Goal: Complete application form

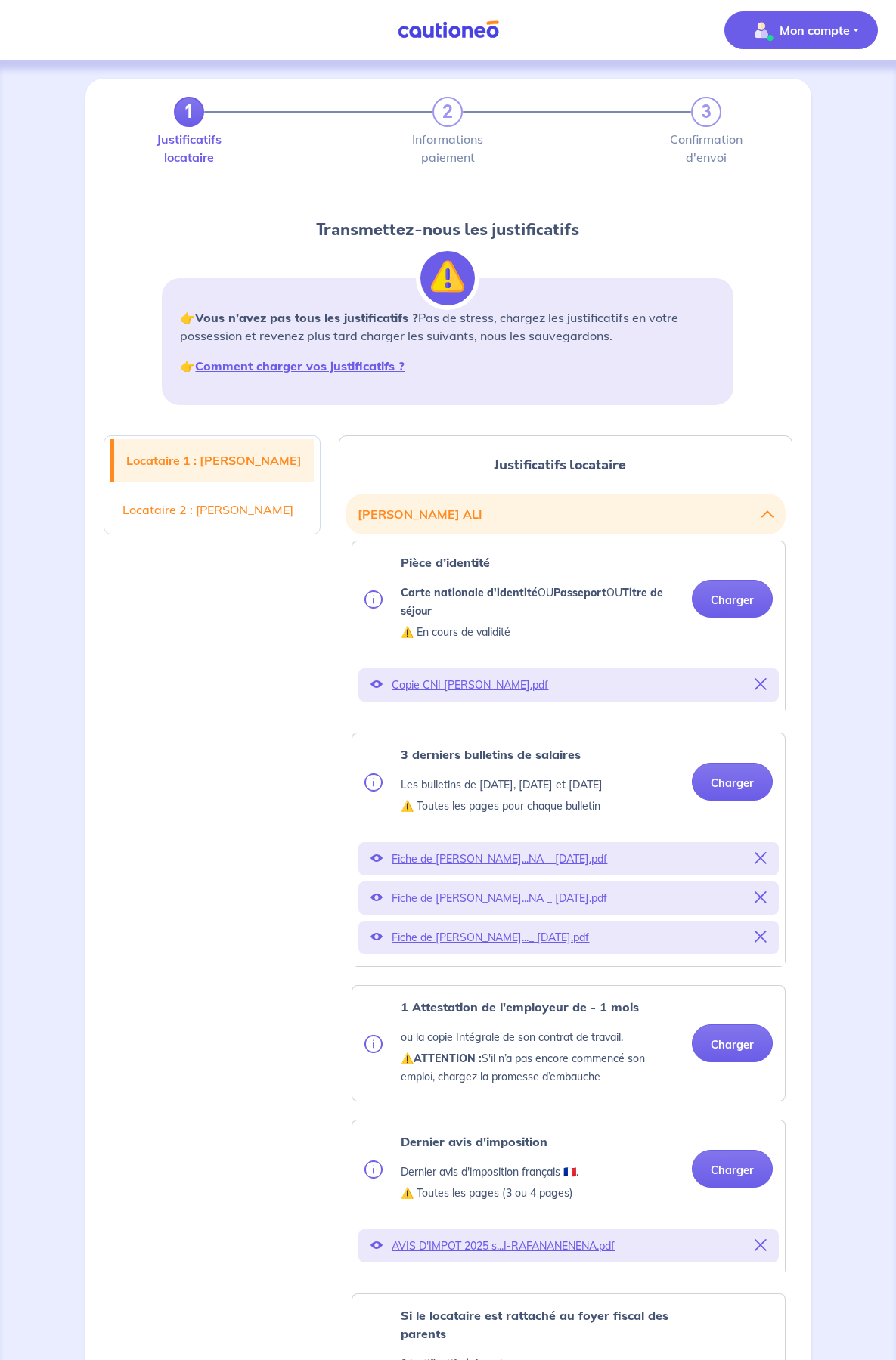
click at [797, 39] on span "Mon compte" at bounding box center [796, 30] width 107 height 24
click at [796, 98] on link "Mes informations" at bounding box center [785, 93] width 121 height 24
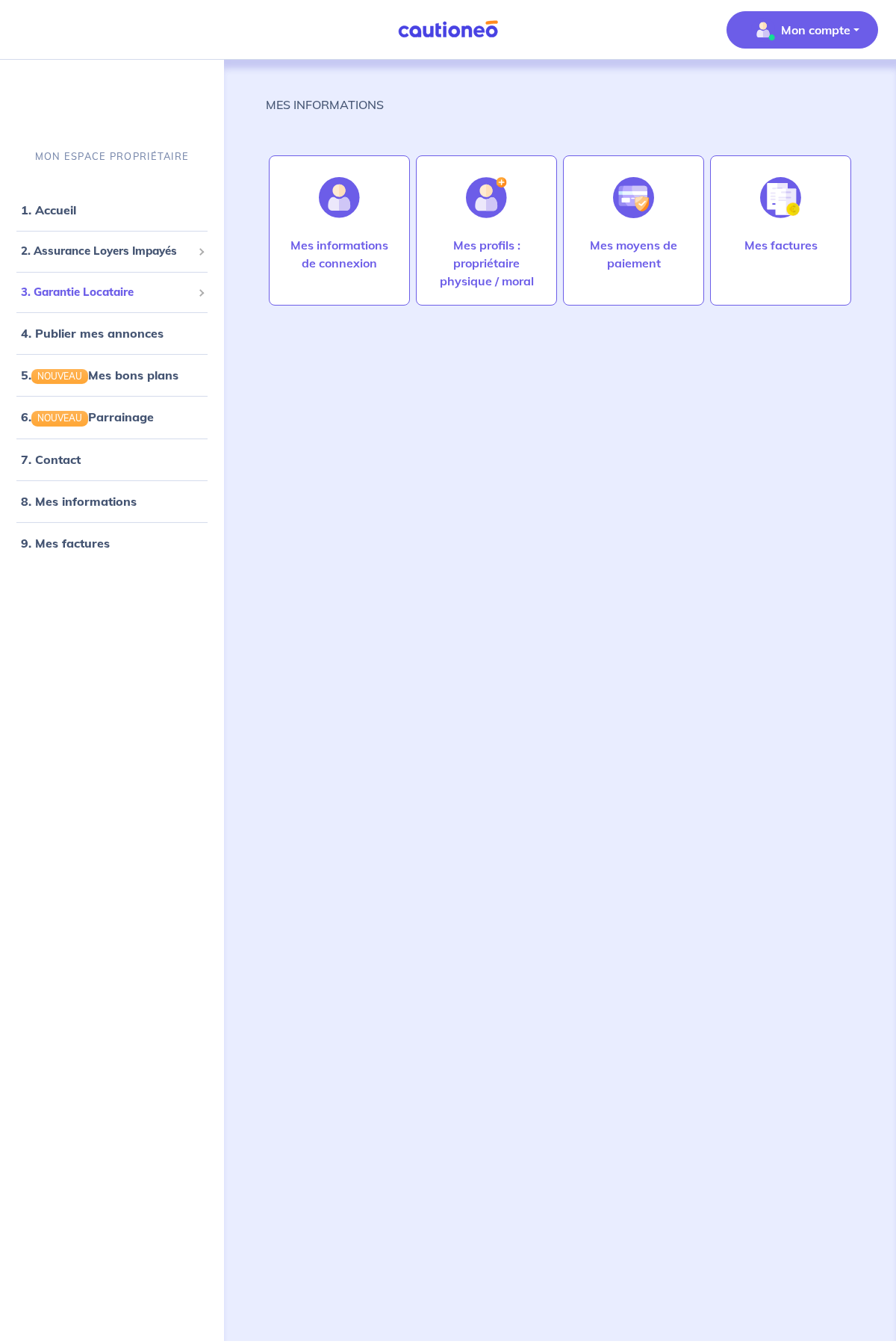
click at [97, 290] on span "3. Garantie Locataire" at bounding box center [106, 292] width 171 height 17
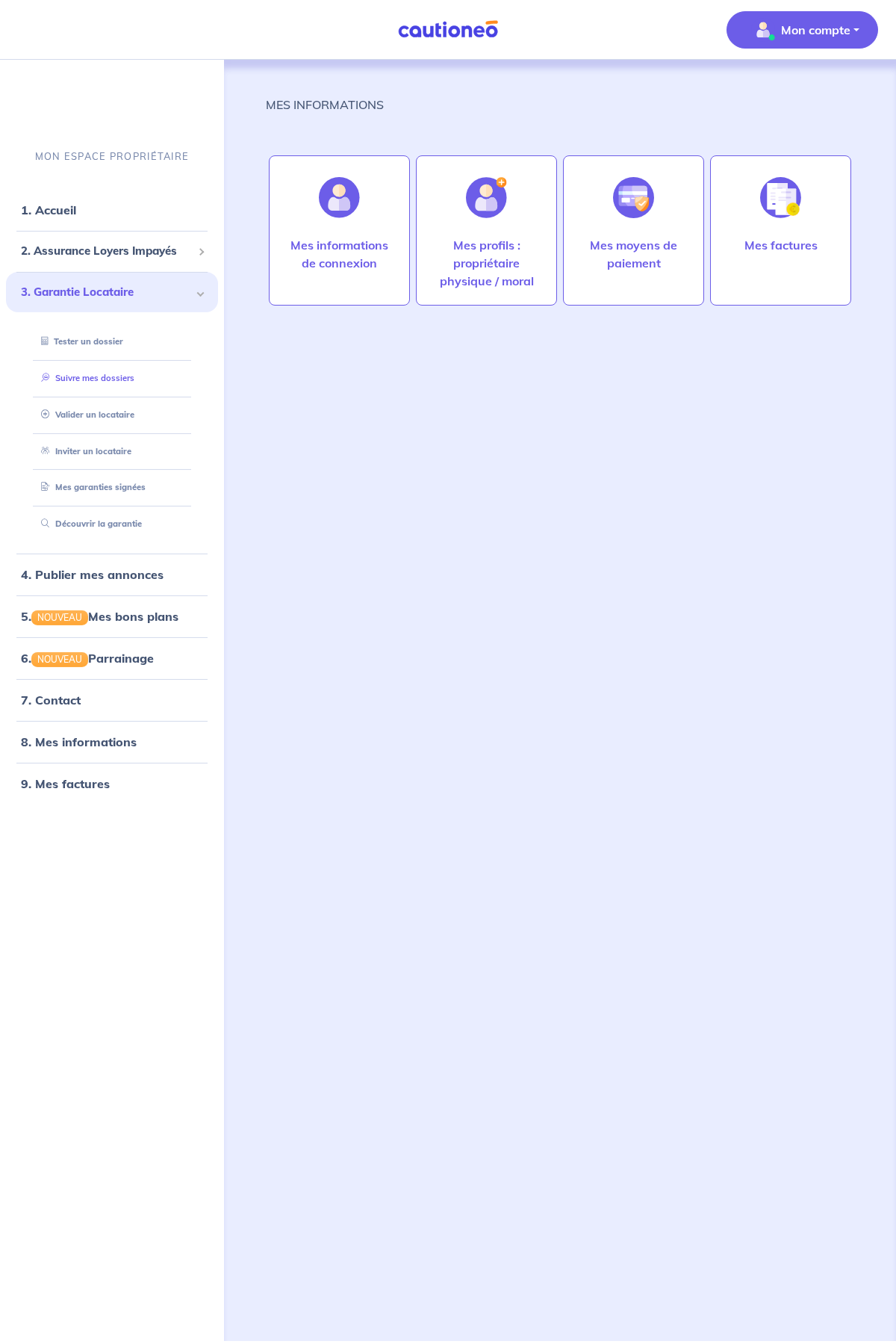
click at [118, 380] on link "Suivre mes dossiers" at bounding box center [85, 378] width 99 height 11
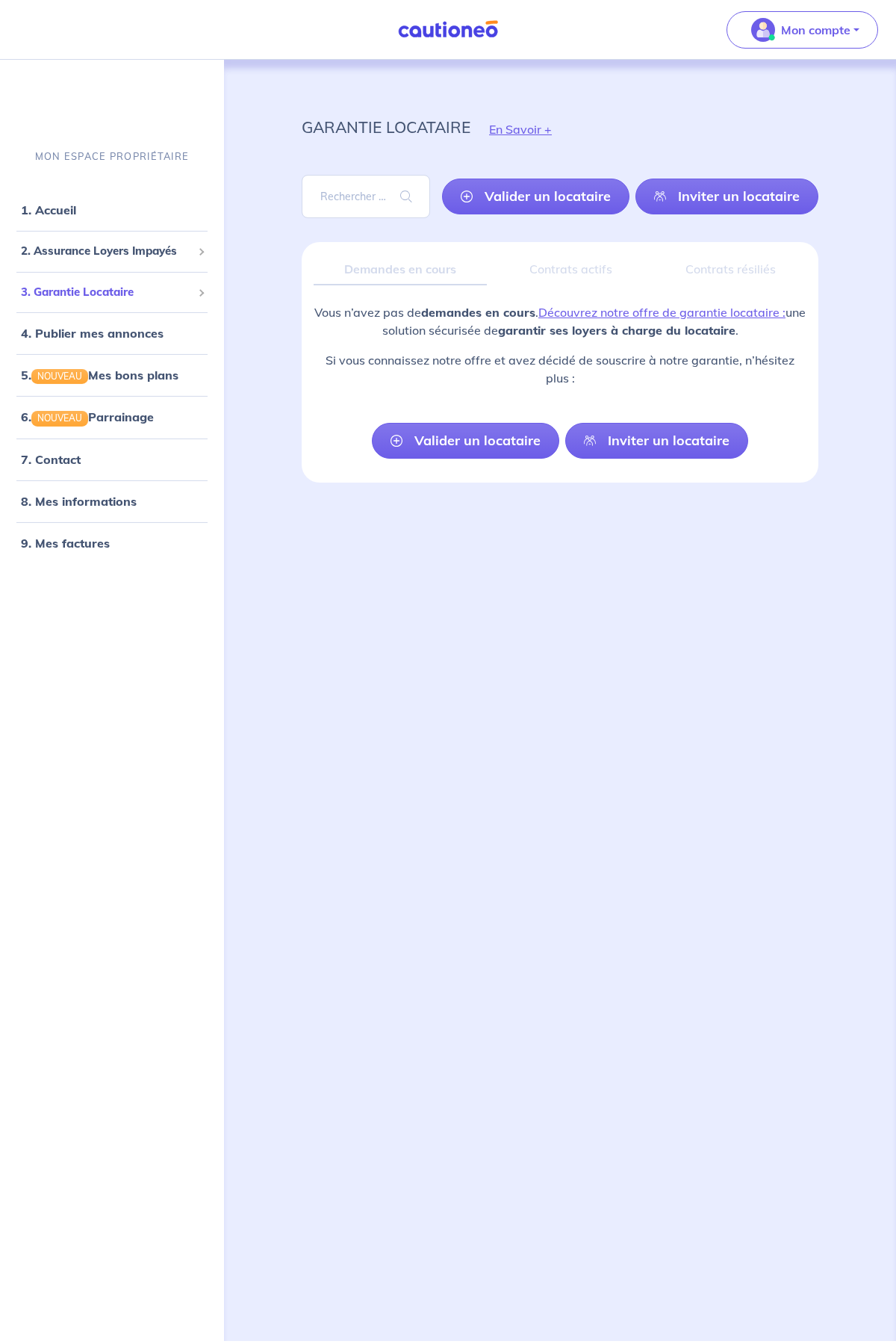
click at [86, 293] on span "3. Garantie Locataire" at bounding box center [106, 292] width 171 height 17
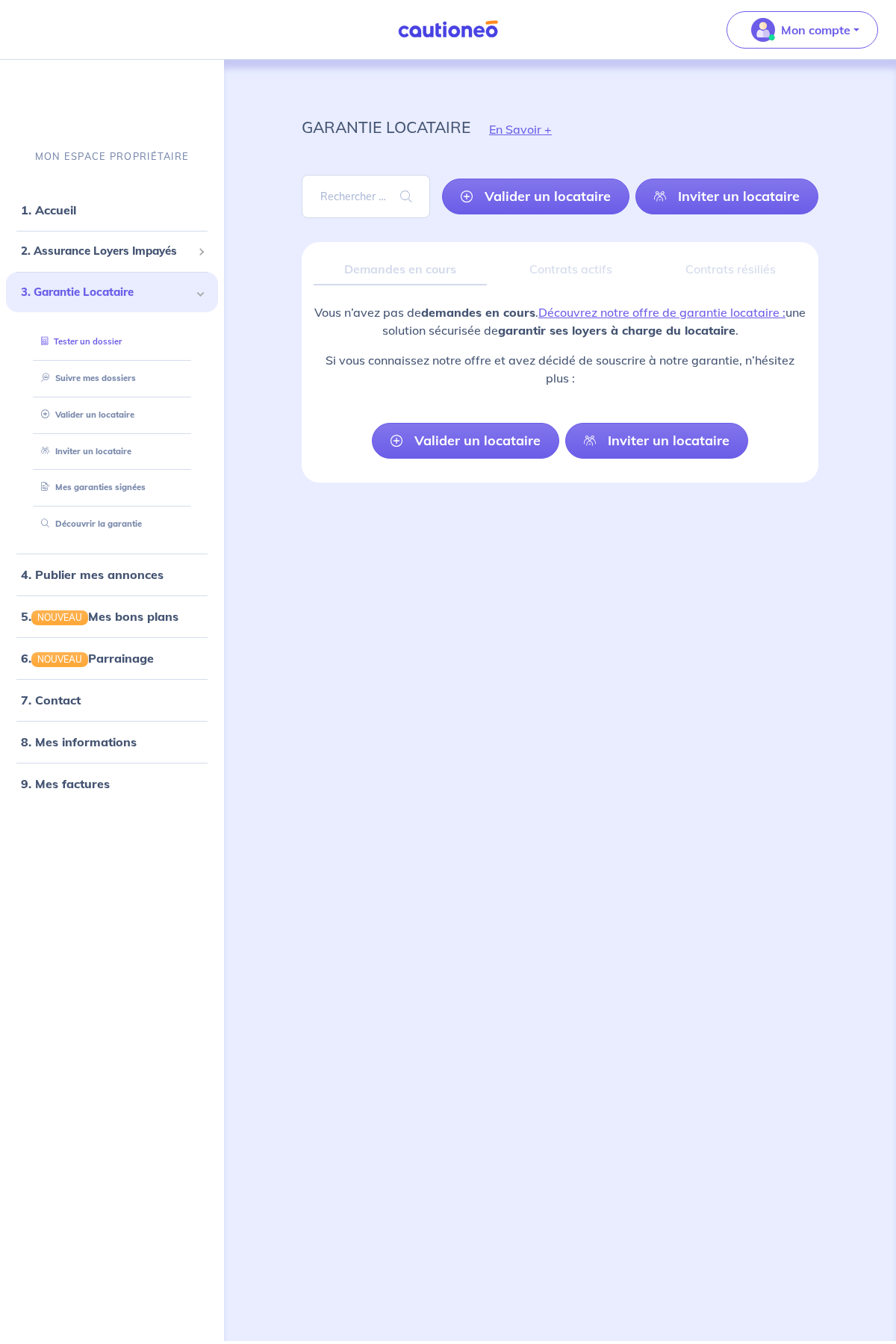
click at [101, 337] on link "Tester un dossier" at bounding box center [79, 342] width 87 height 11
click at [82, 244] on span "2. Assurance Loyers Impayés" at bounding box center [106, 251] width 171 height 17
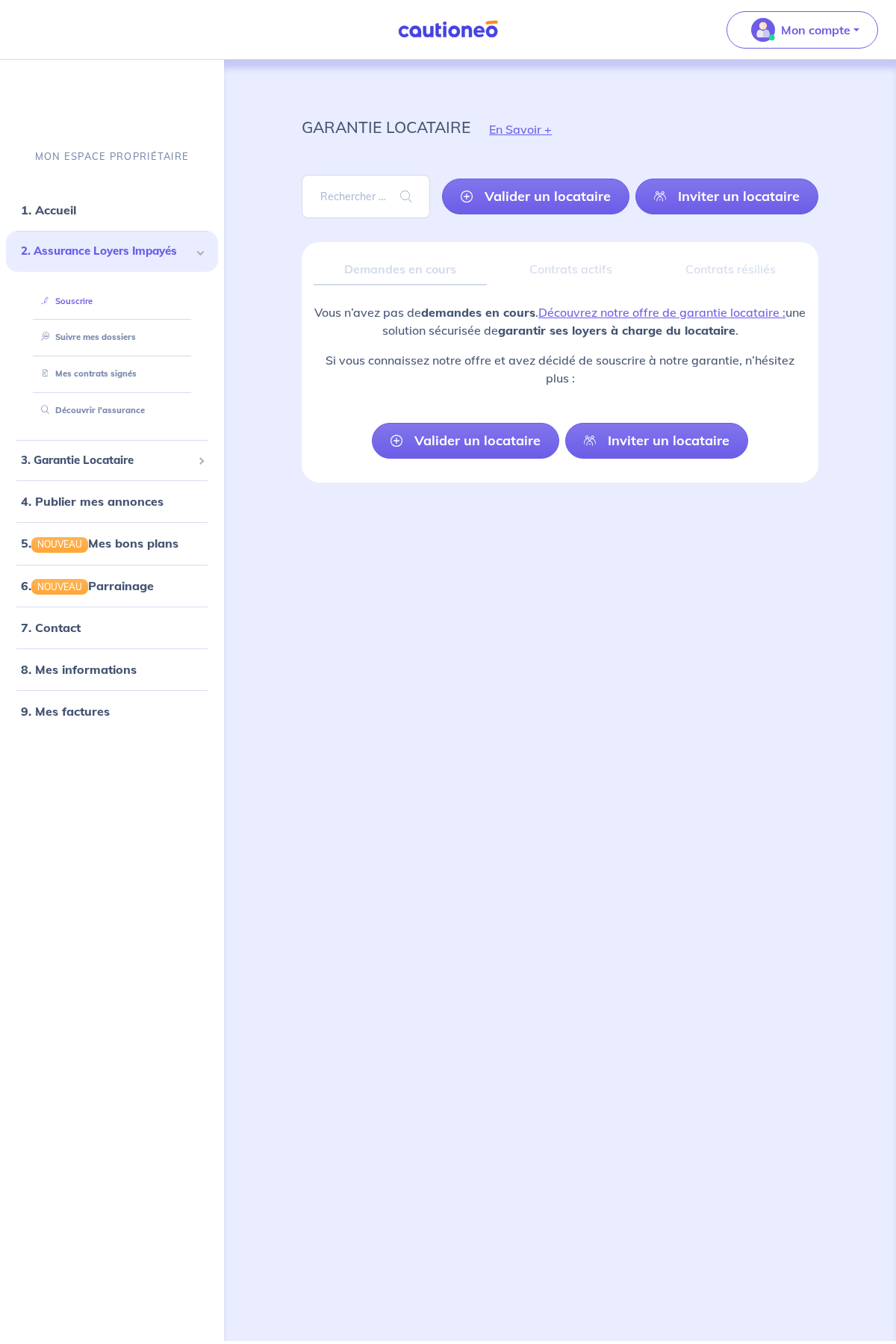
click at [85, 301] on link "Souscrire" at bounding box center [64, 301] width 58 height 11
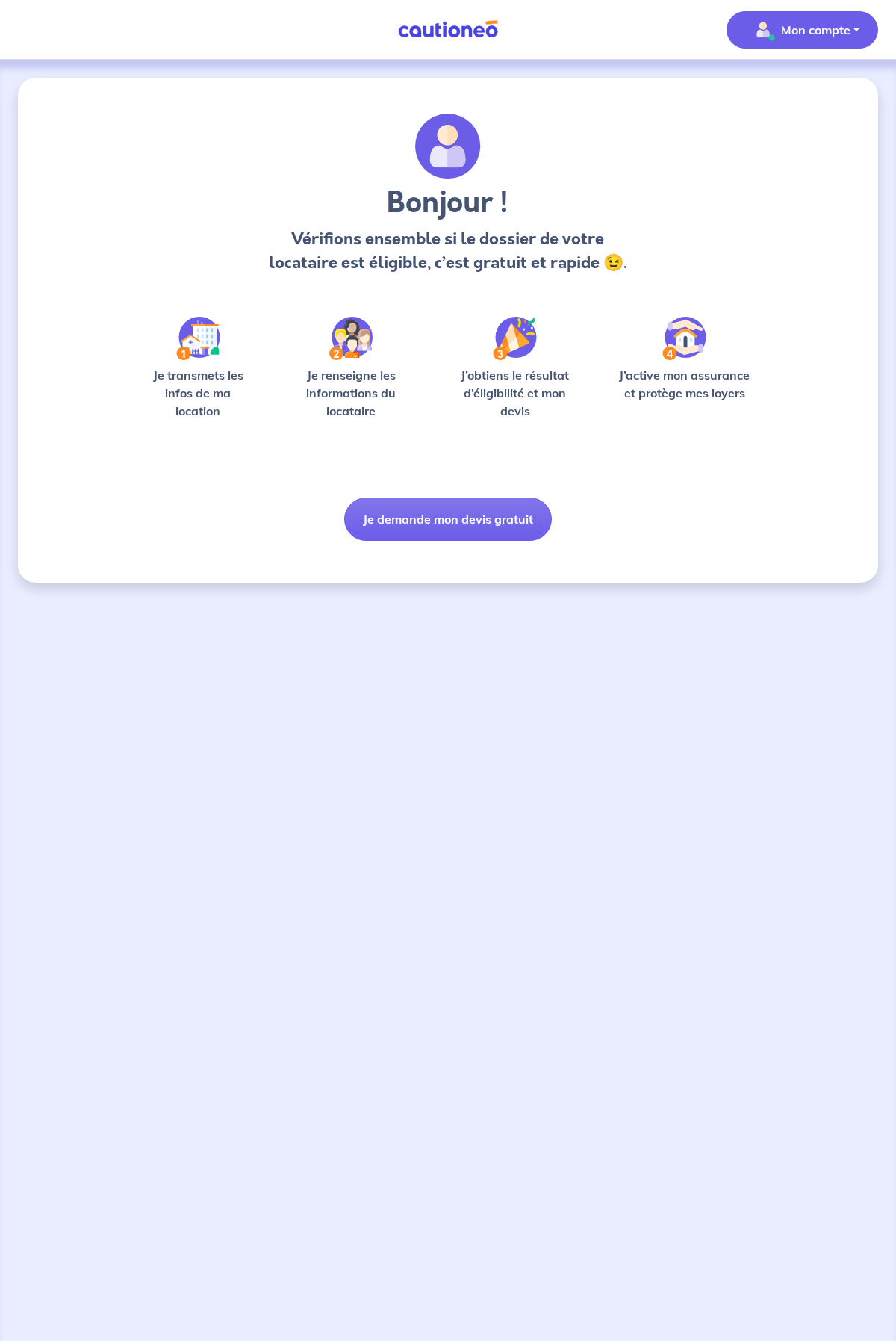
click at [771, 42] on button "Mon compte" at bounding box center [803, 29] width 152 height 37
click at [793, 94] on link "Mes informations" at bounding box center [787, 92] width 120 height 23
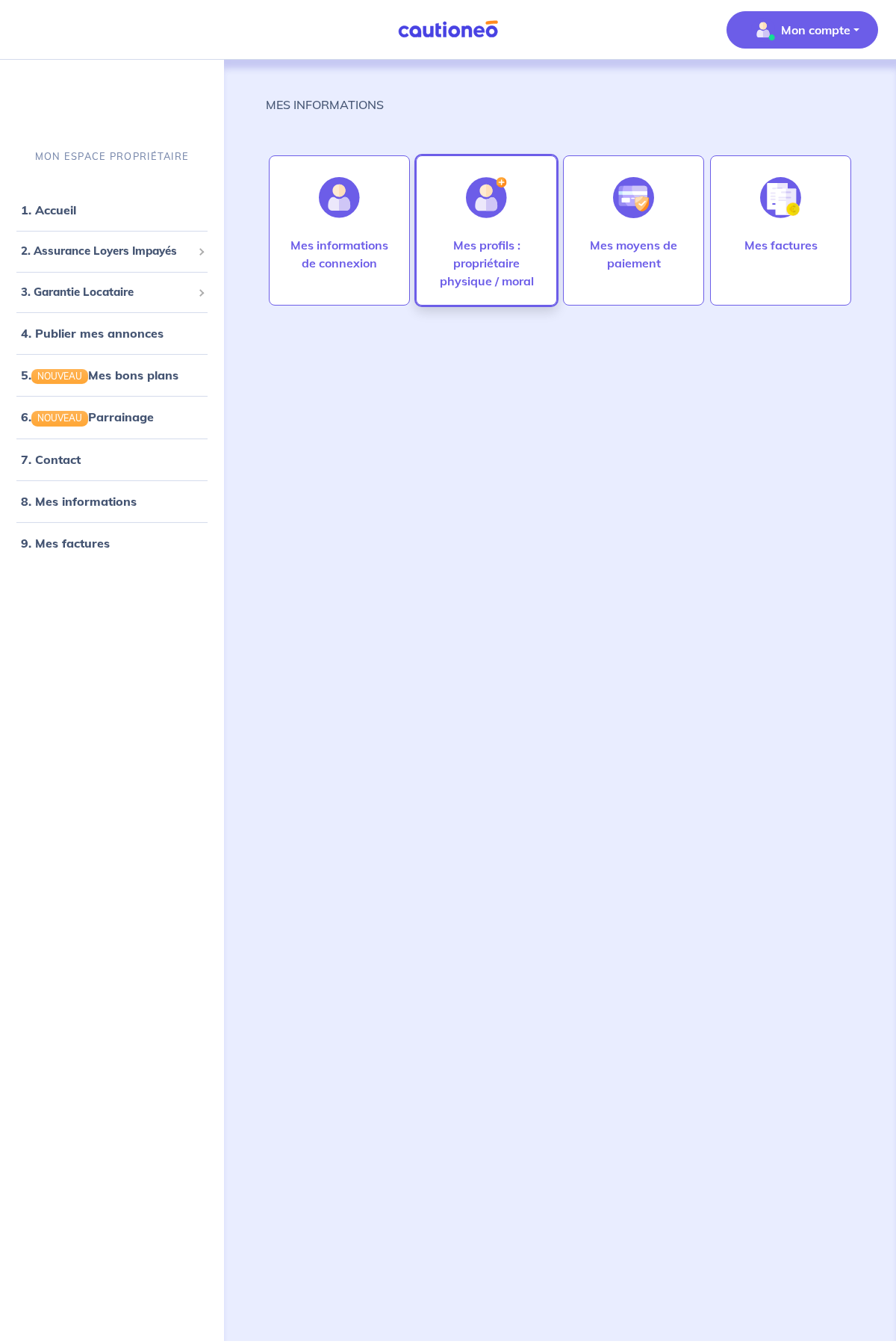
click at [505, 283] on p "Mes profils : propriétaire physique / moral" at bounding box center [487, 264] width 110 height 54
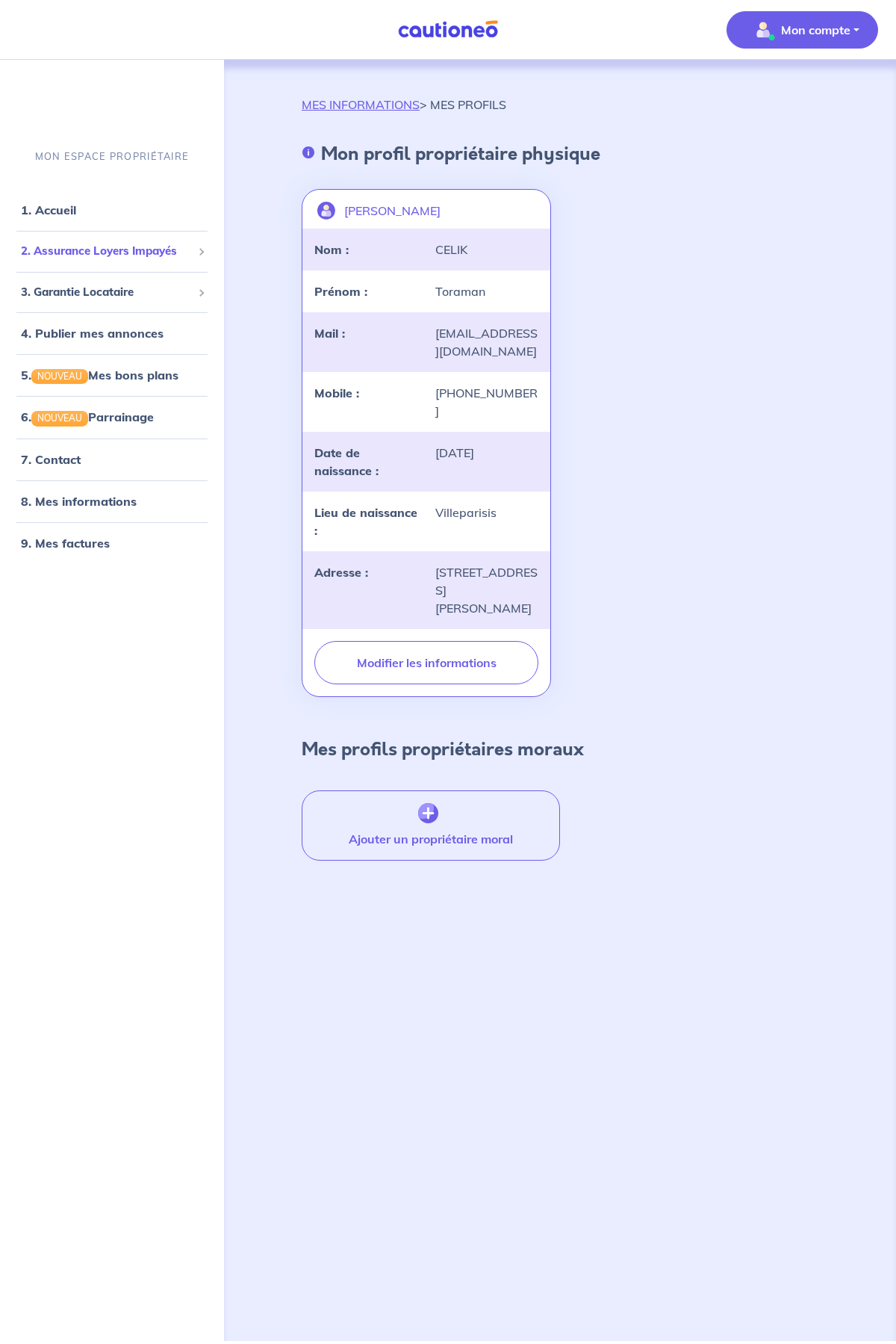
click at [112, 251] on span "2. Assurance Loyers Impayés" at bounding box center [106, 251] width 171 height 17
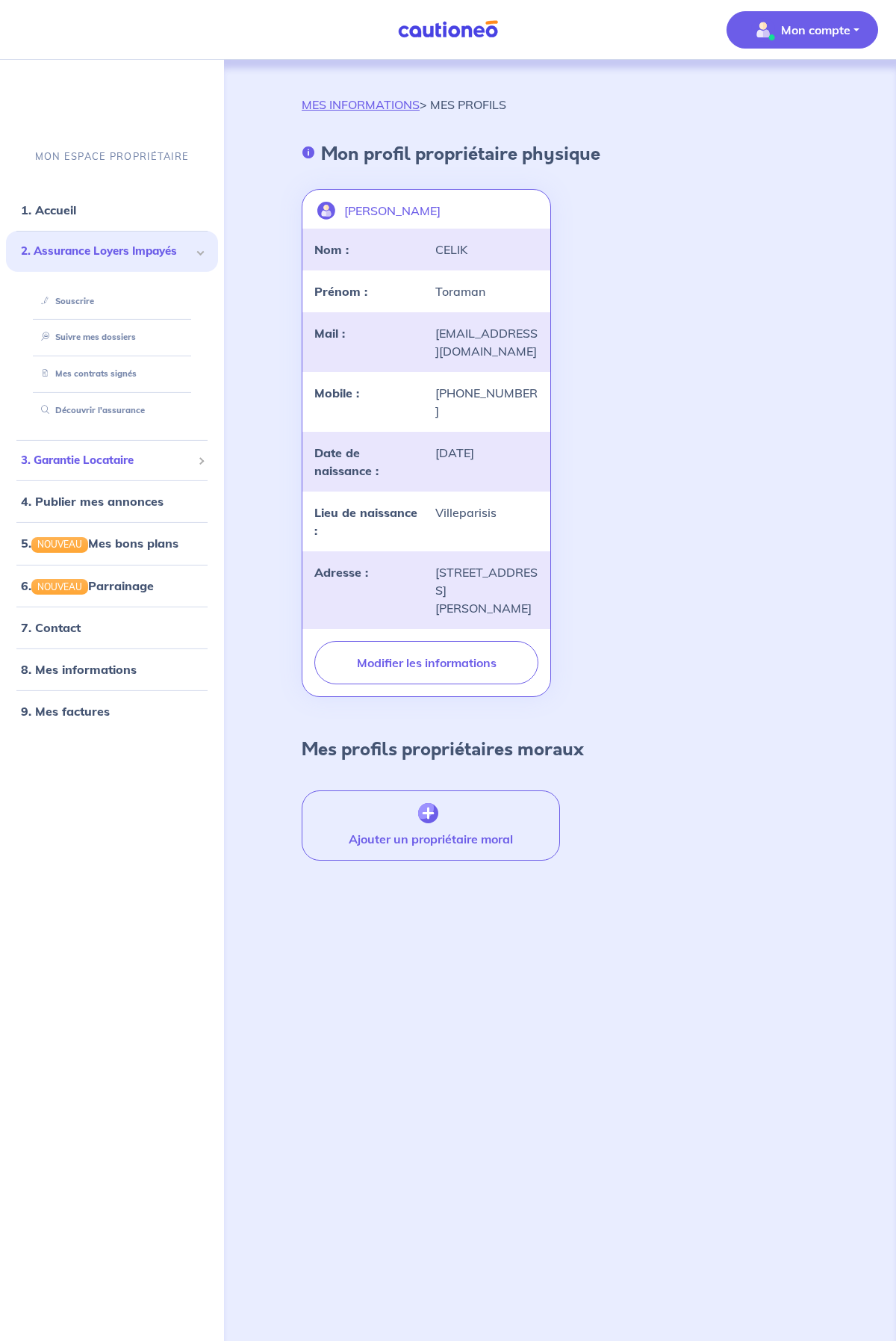
click at [97, 461] on span "3. Garantie Locataire" at bounding box center [106, 460] width 171 height 17
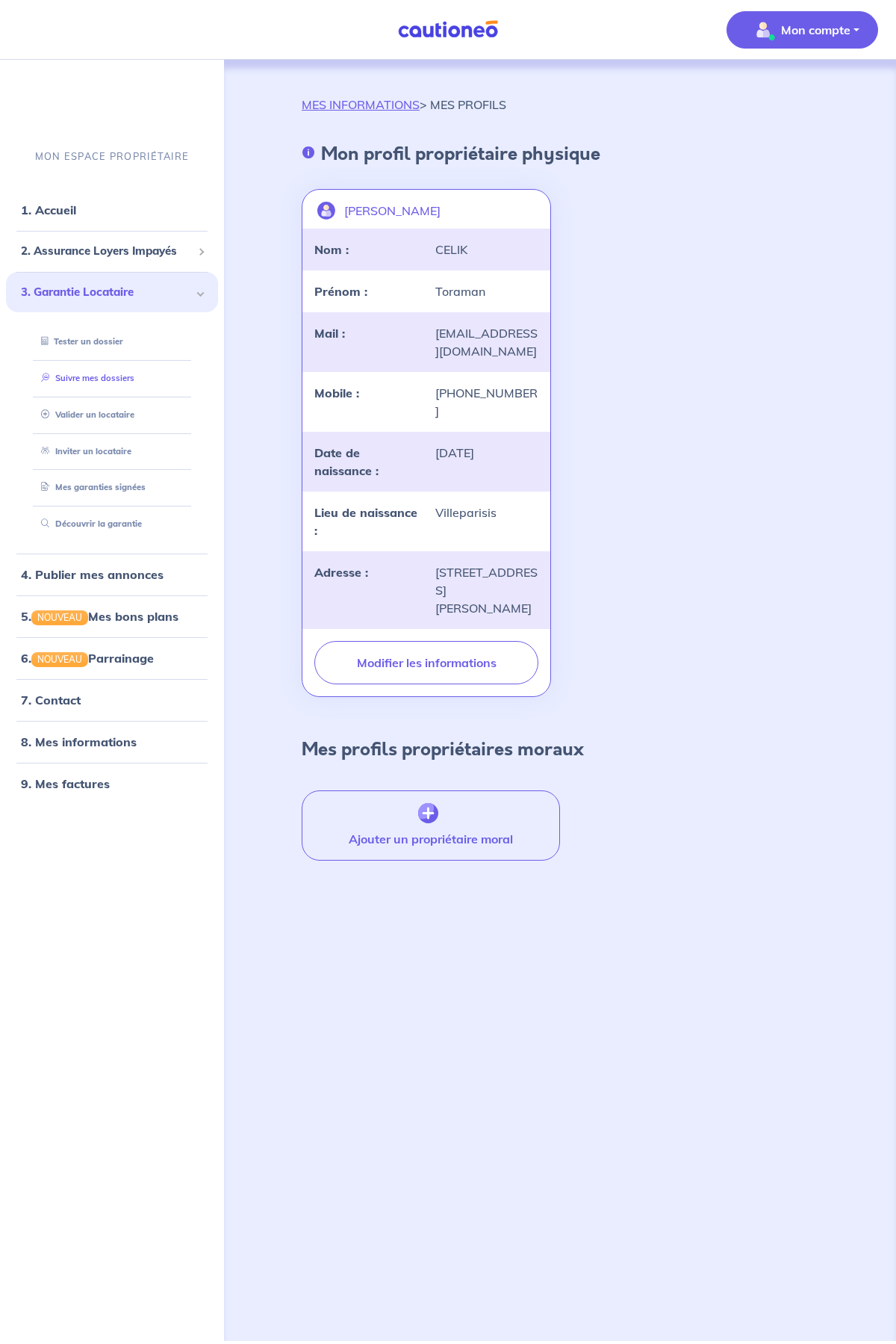
click at [109, 375] on link "Suivre mes dossiers" at bounding box center [85, 378] width 99 height 11
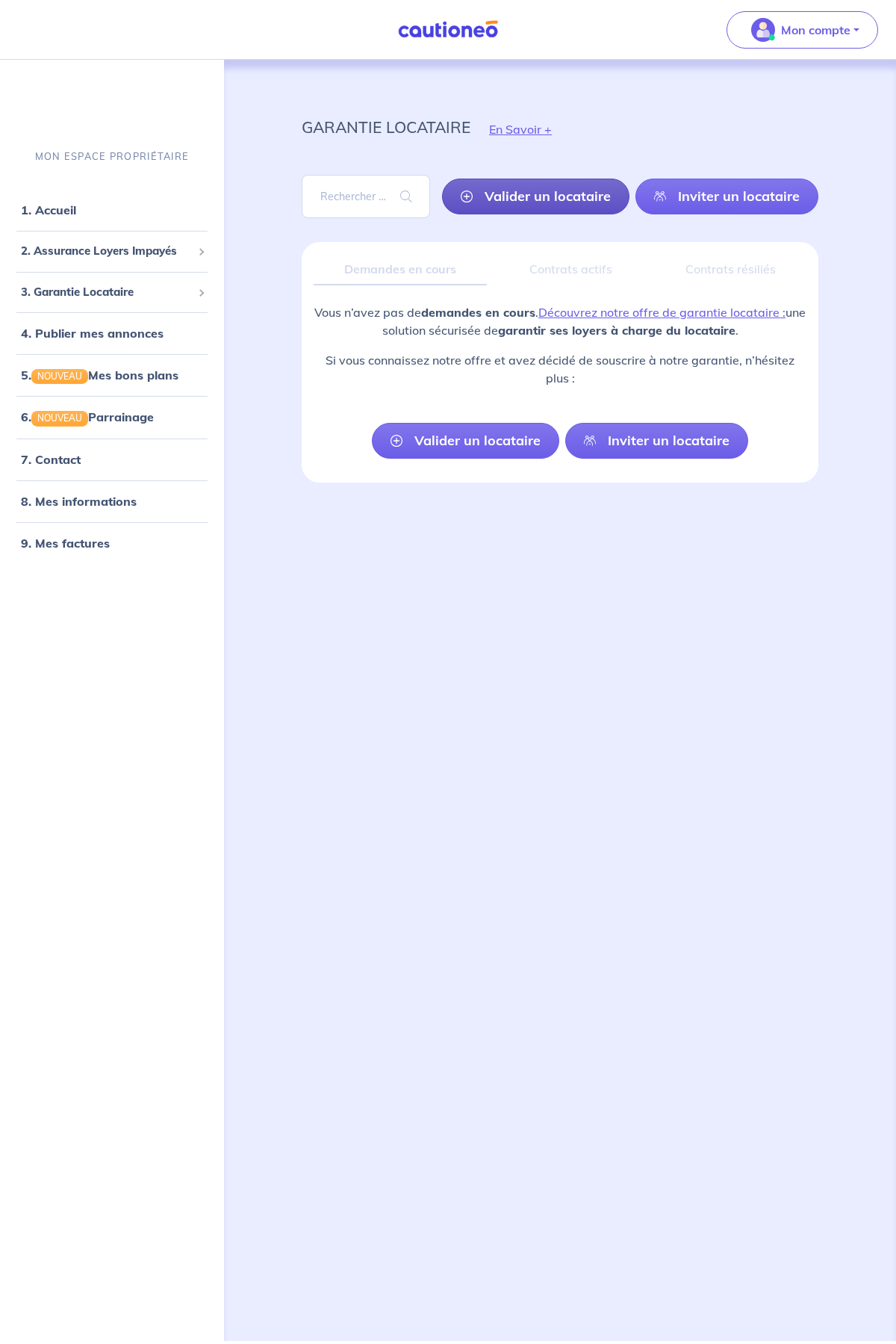
click at [558, 199] on link "Valider un locataire" at bounding box center [536, 197] width 188 height 36
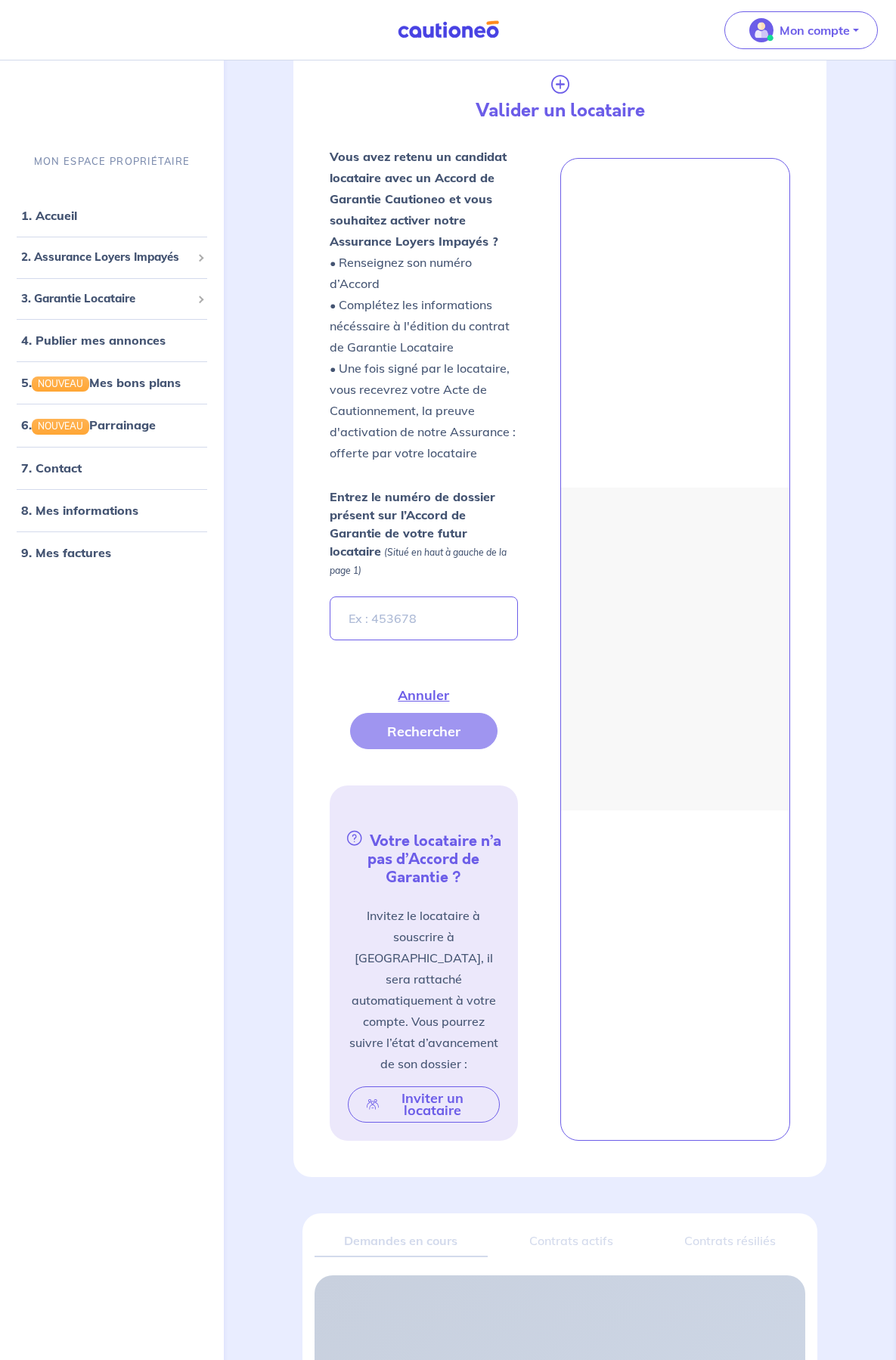
scroll to position [245, 0]
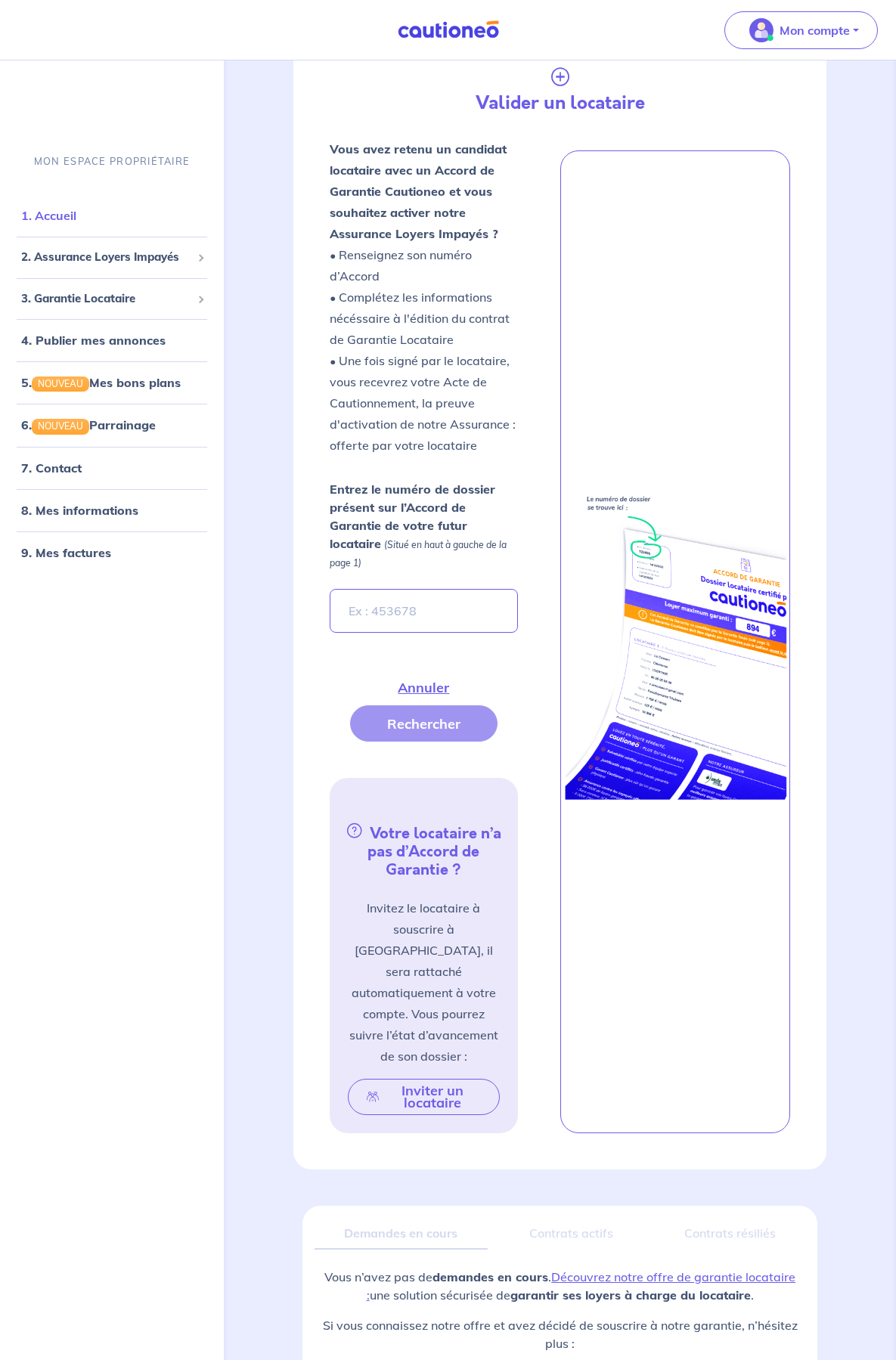
click at [66, 198] on li "1. Accueil" at bounding box center [112, 216] width 212 height 42
click at [62, 217] on link "1. Accueil" at bounding box center [48, 216] width 55 height 16
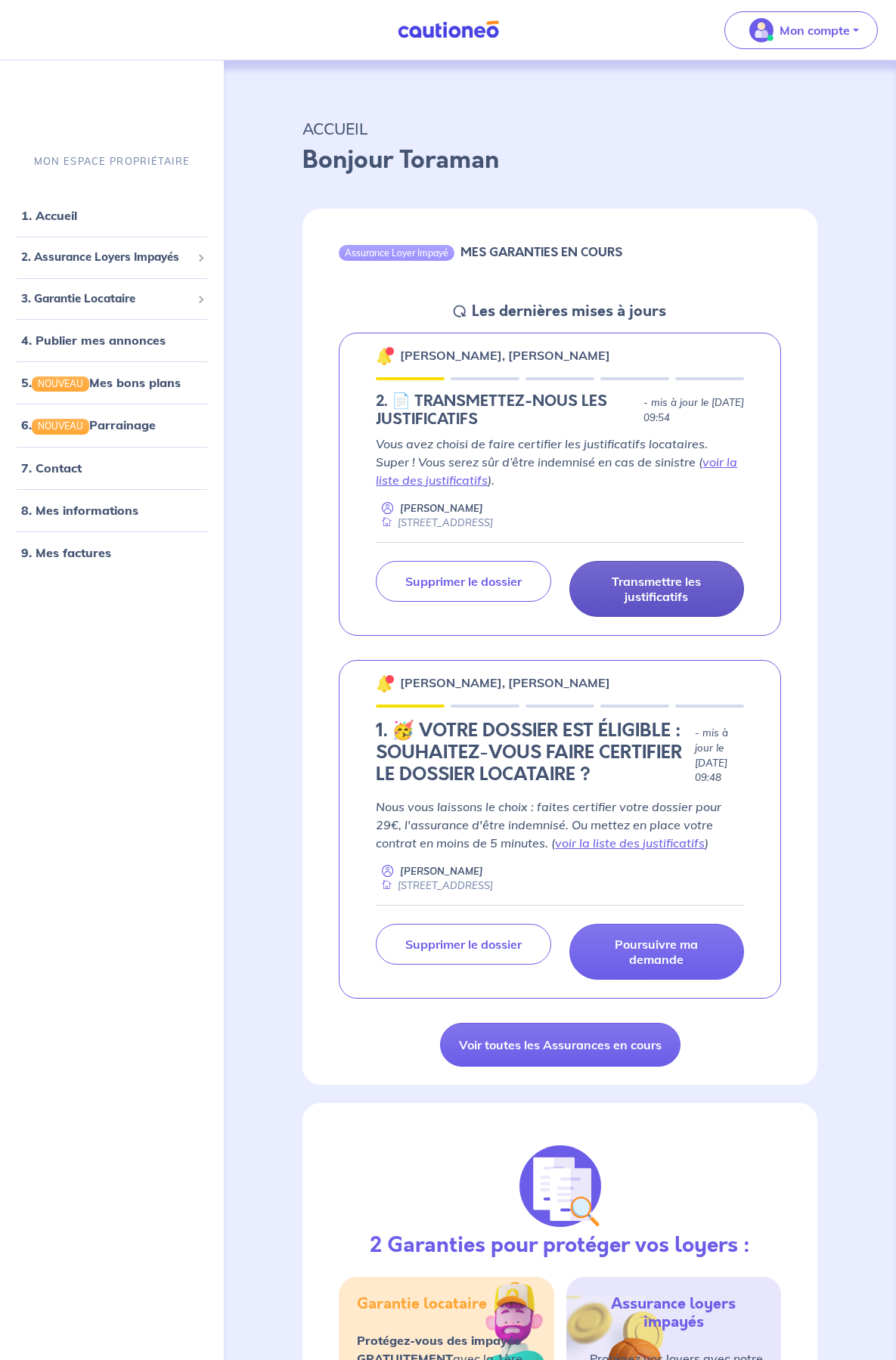
click at [648, 587] on p "Transmettre les justificatifs" at bounding box center [657, 588] width 137 height 30
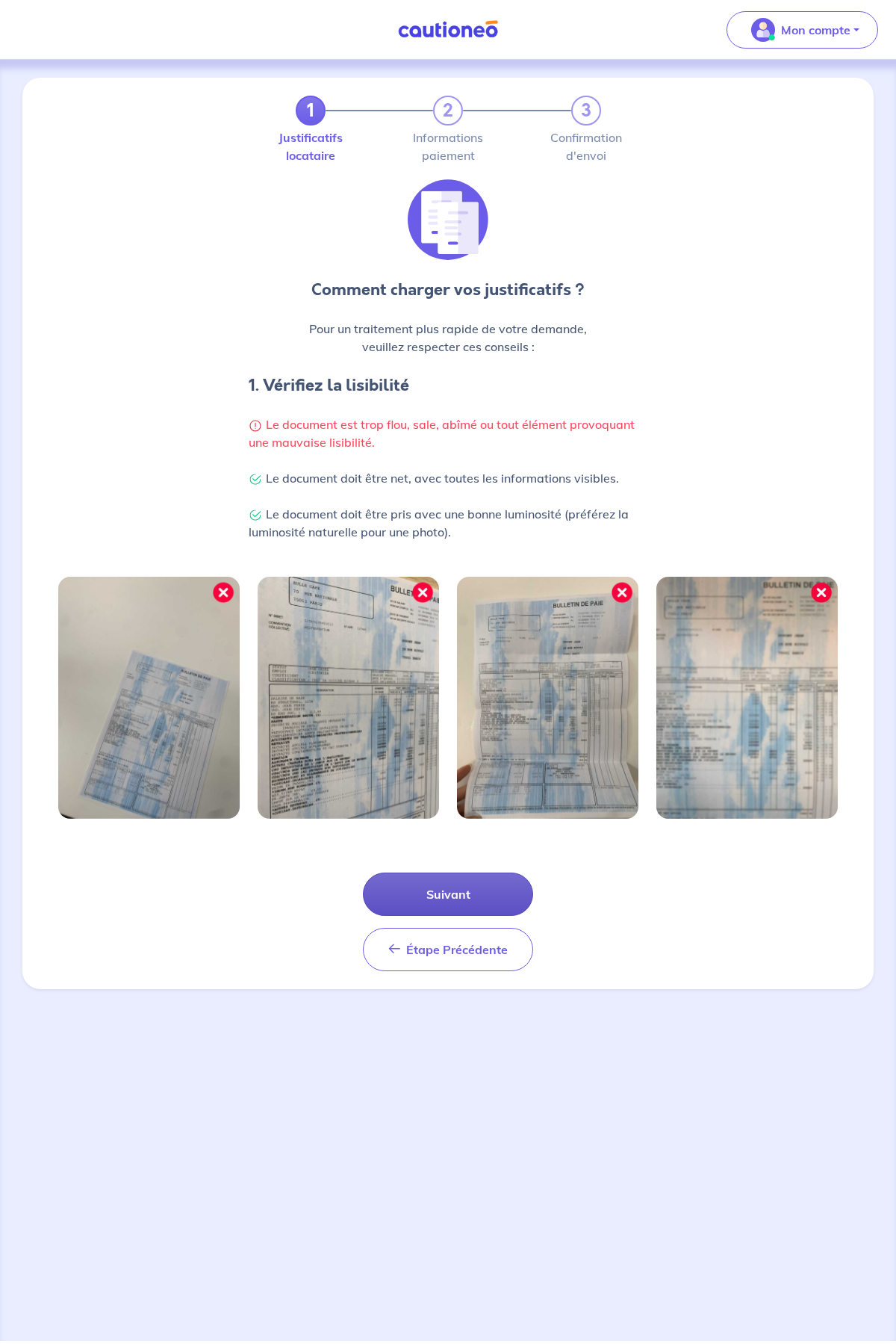
click at [461, 894] on button "Suivant" at bounding box center [448, 894] width 171 height 43
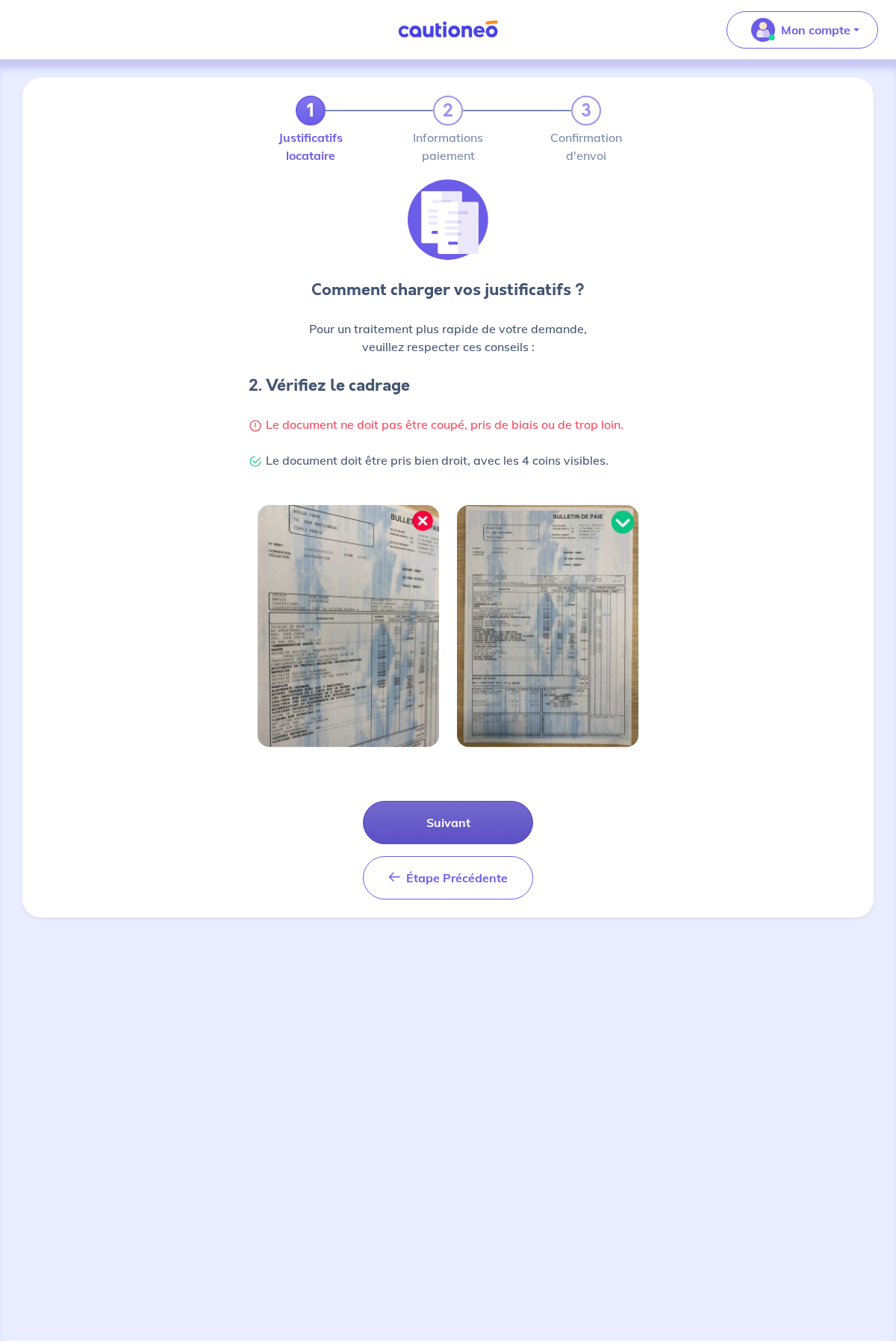
click at [453, 824] on button "Suivant" at bounding box center [448, 822] width 171 height 43
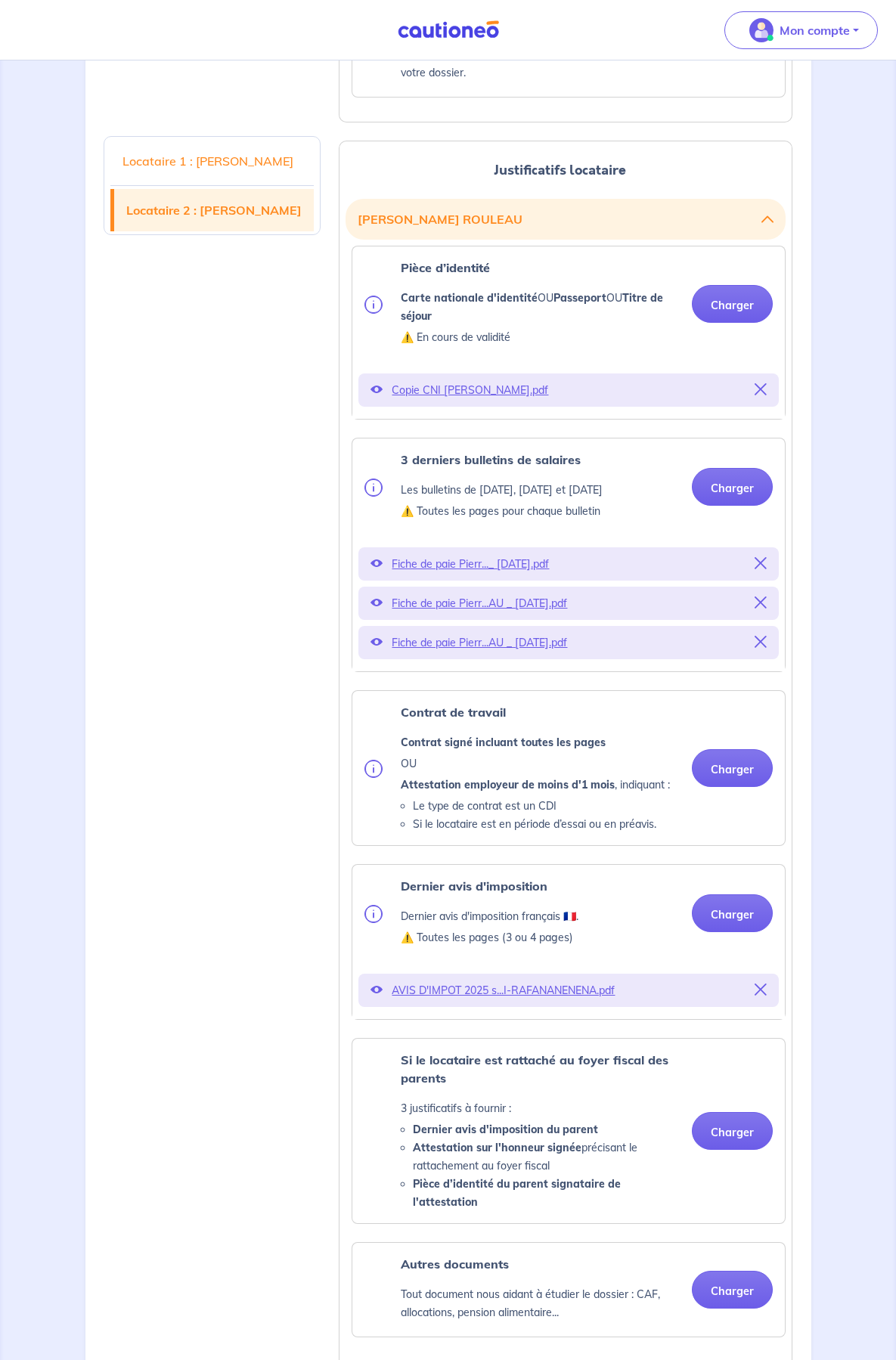
scroll to position [1891, 0]
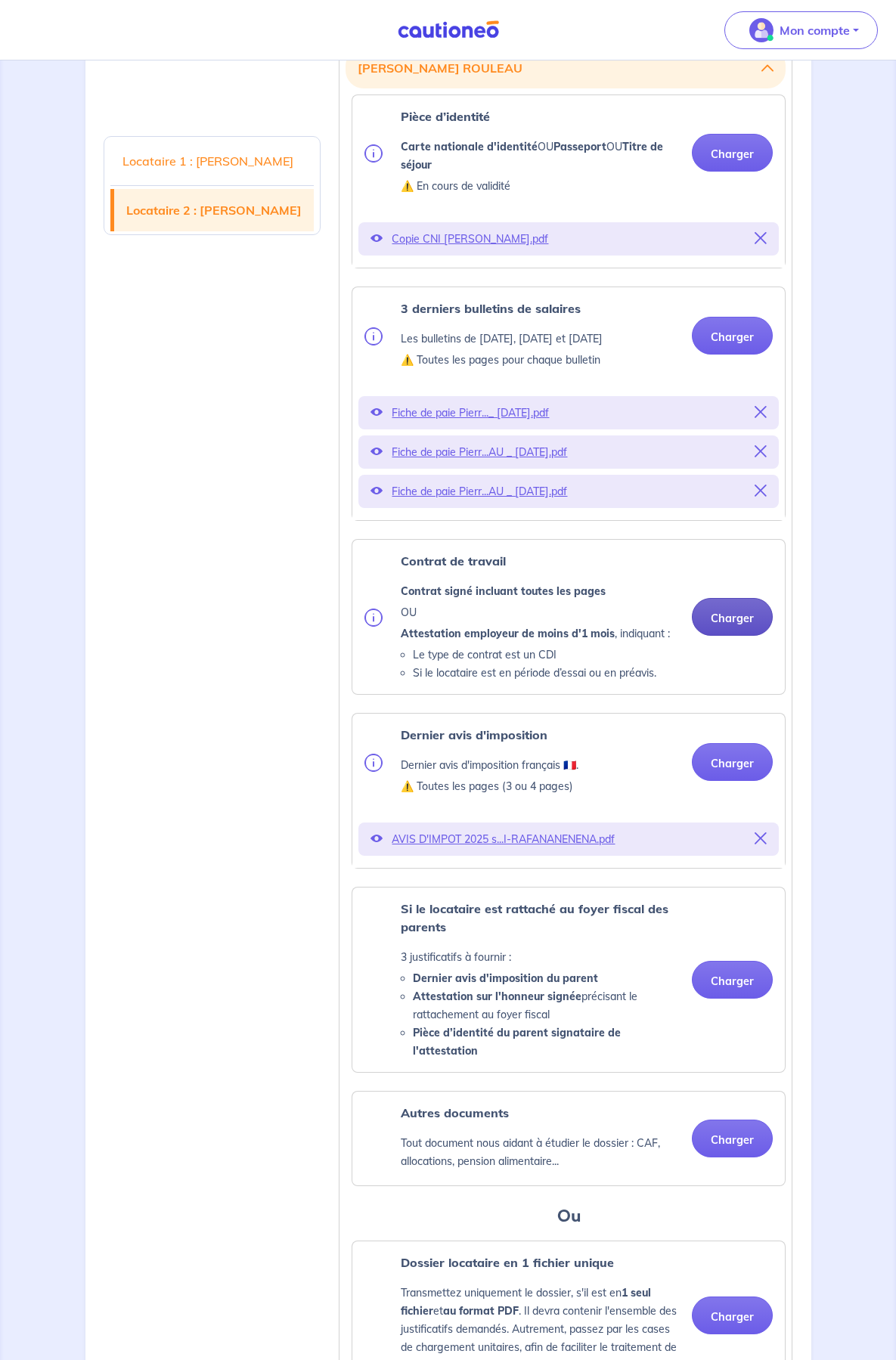
click at [691, 636] on button "Charger" at bounding box center [732, 617] width 81 height 37
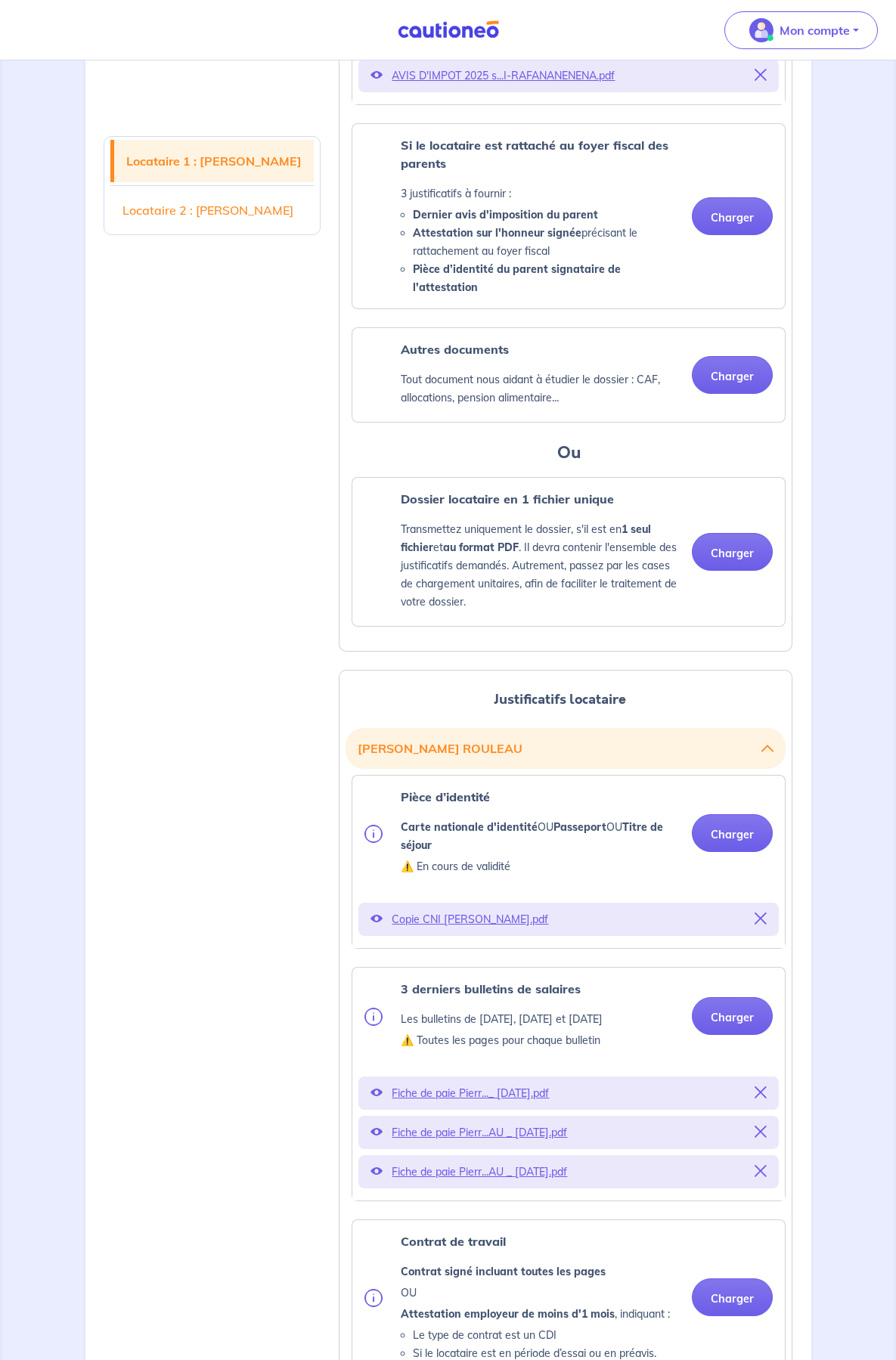
scroll to position [832, 0]
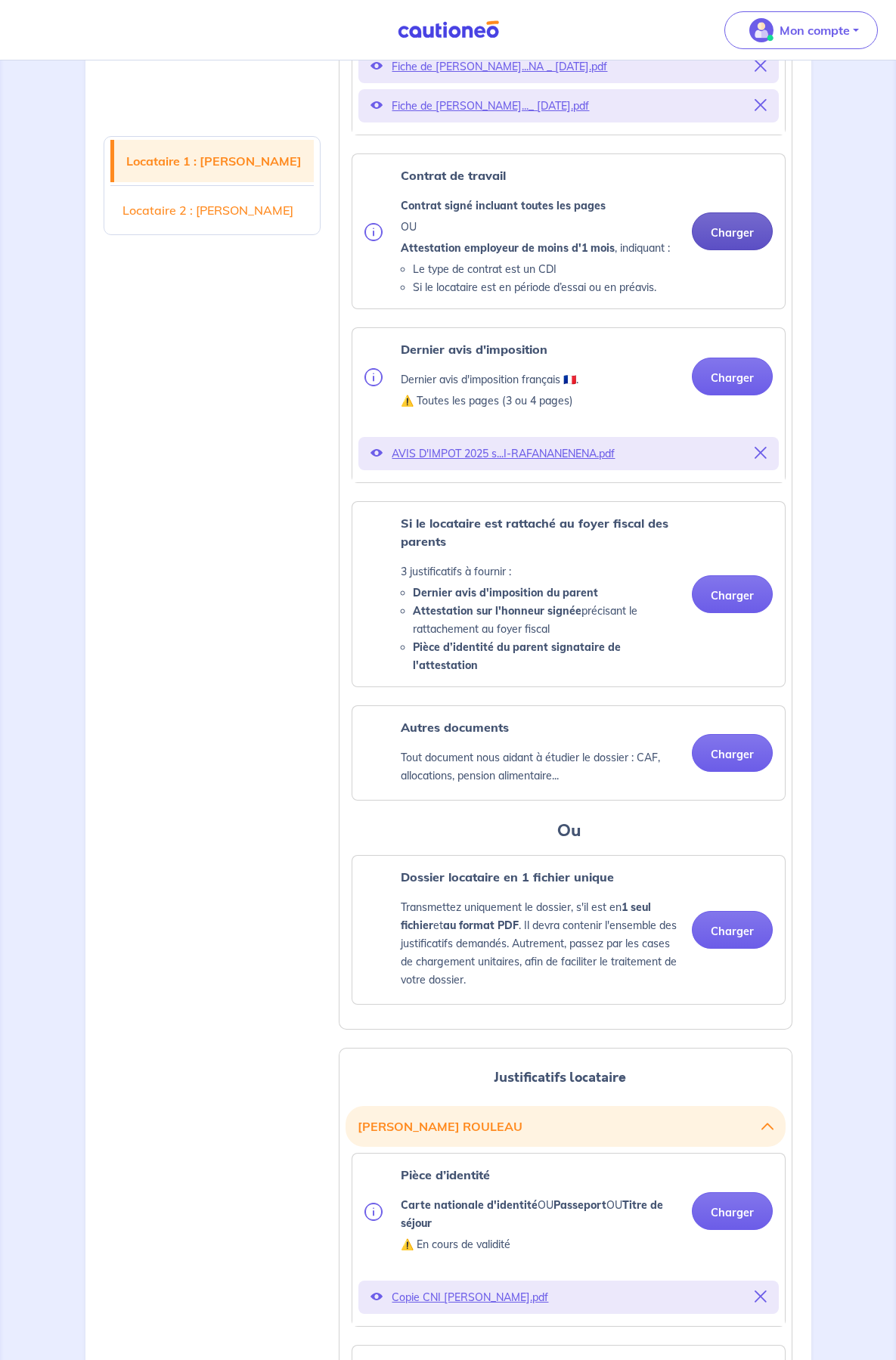
click at [691, 250] on button "Charger" at bounding box center [732, 231] width 81 height 37
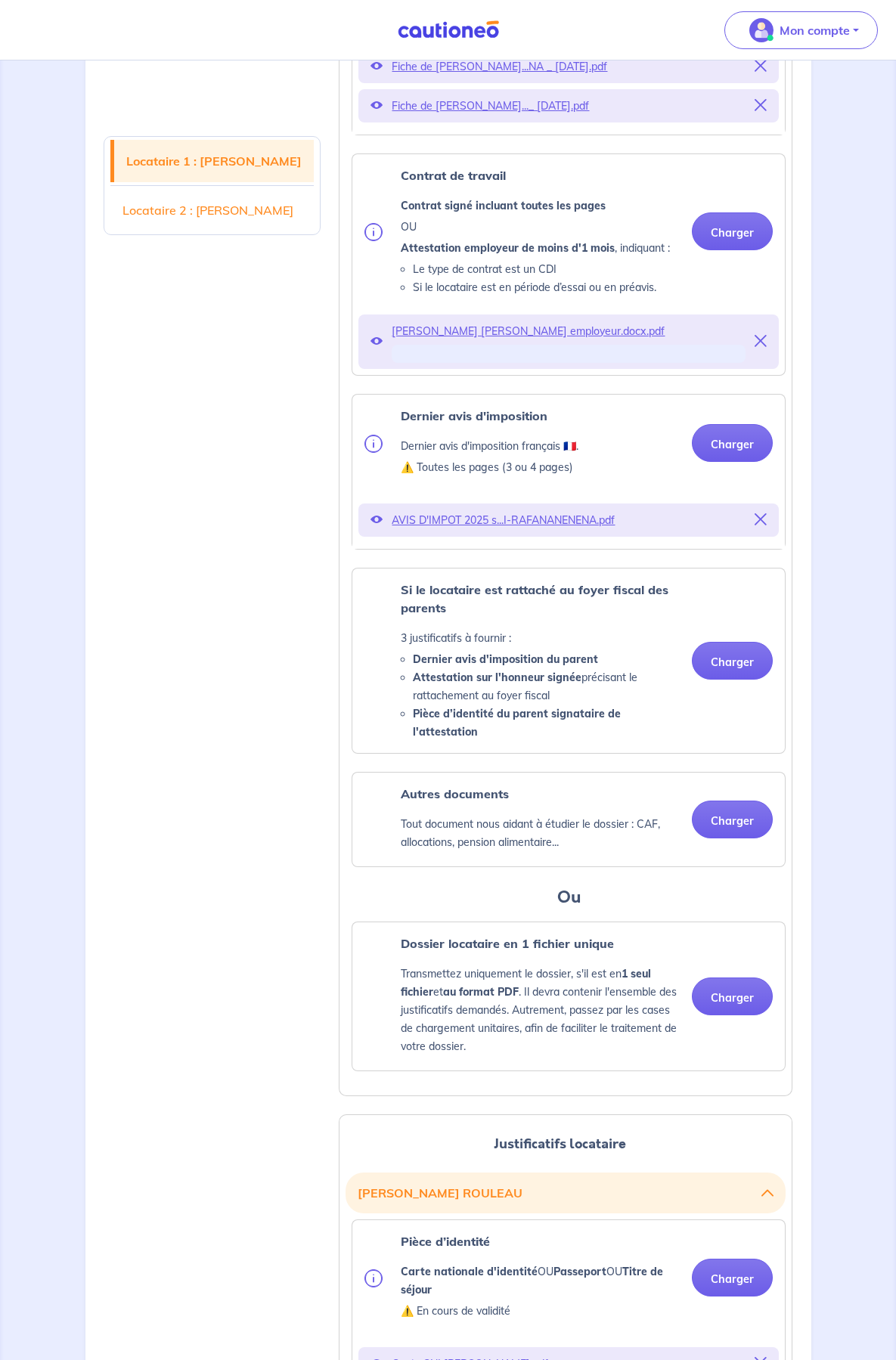
click at [335, 34] on nav "Mon compte Me déconnecter" at bounding box center [448, 30] width 896 height 60
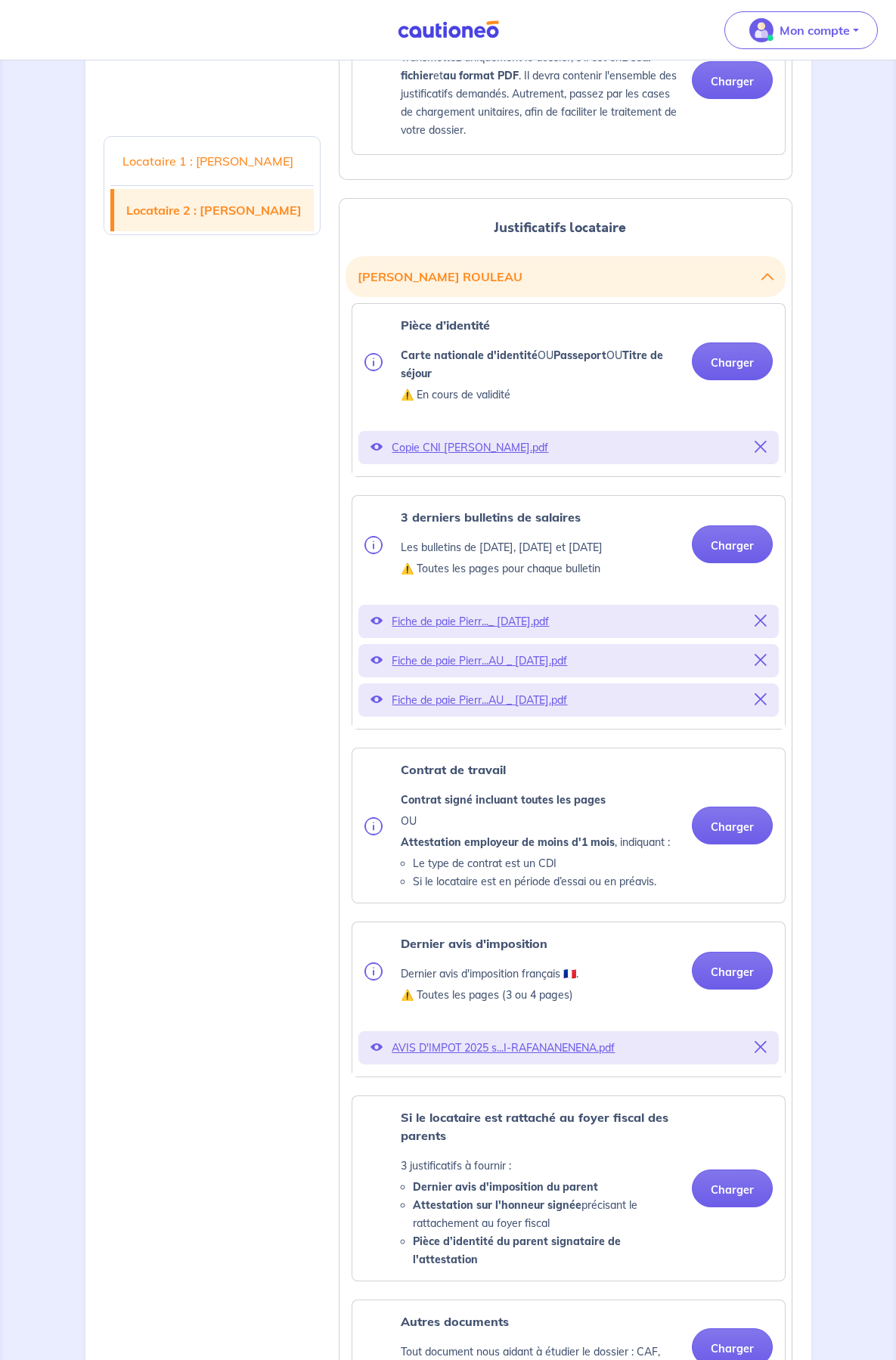
scroll to position [1815, 0]
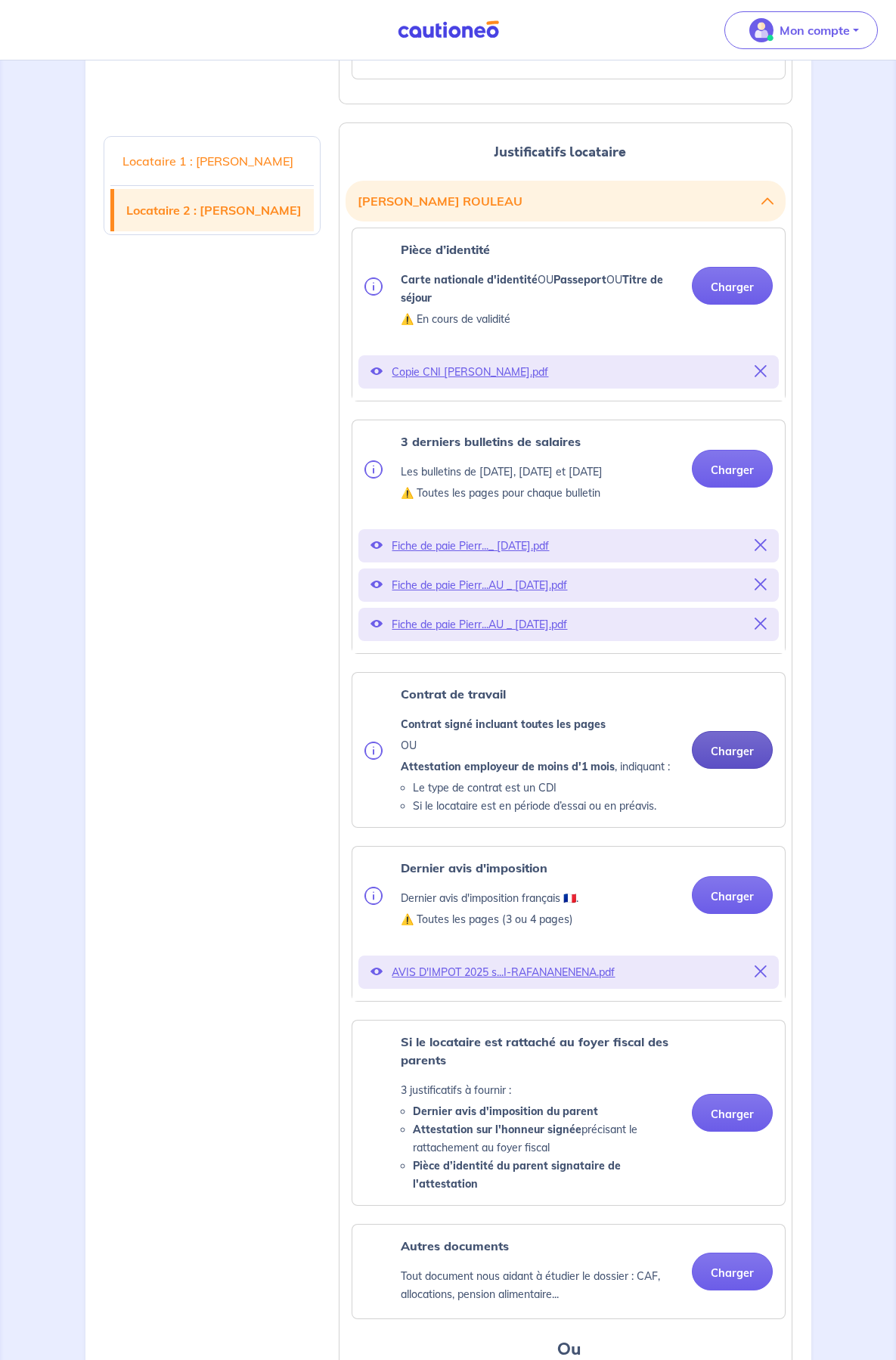
click at [691, 769] on button "Charger" at bounding box center [732, 750] width 81 height 37
click at [754, 977] on icon at bounding box center [760, 971] width 12 height 12
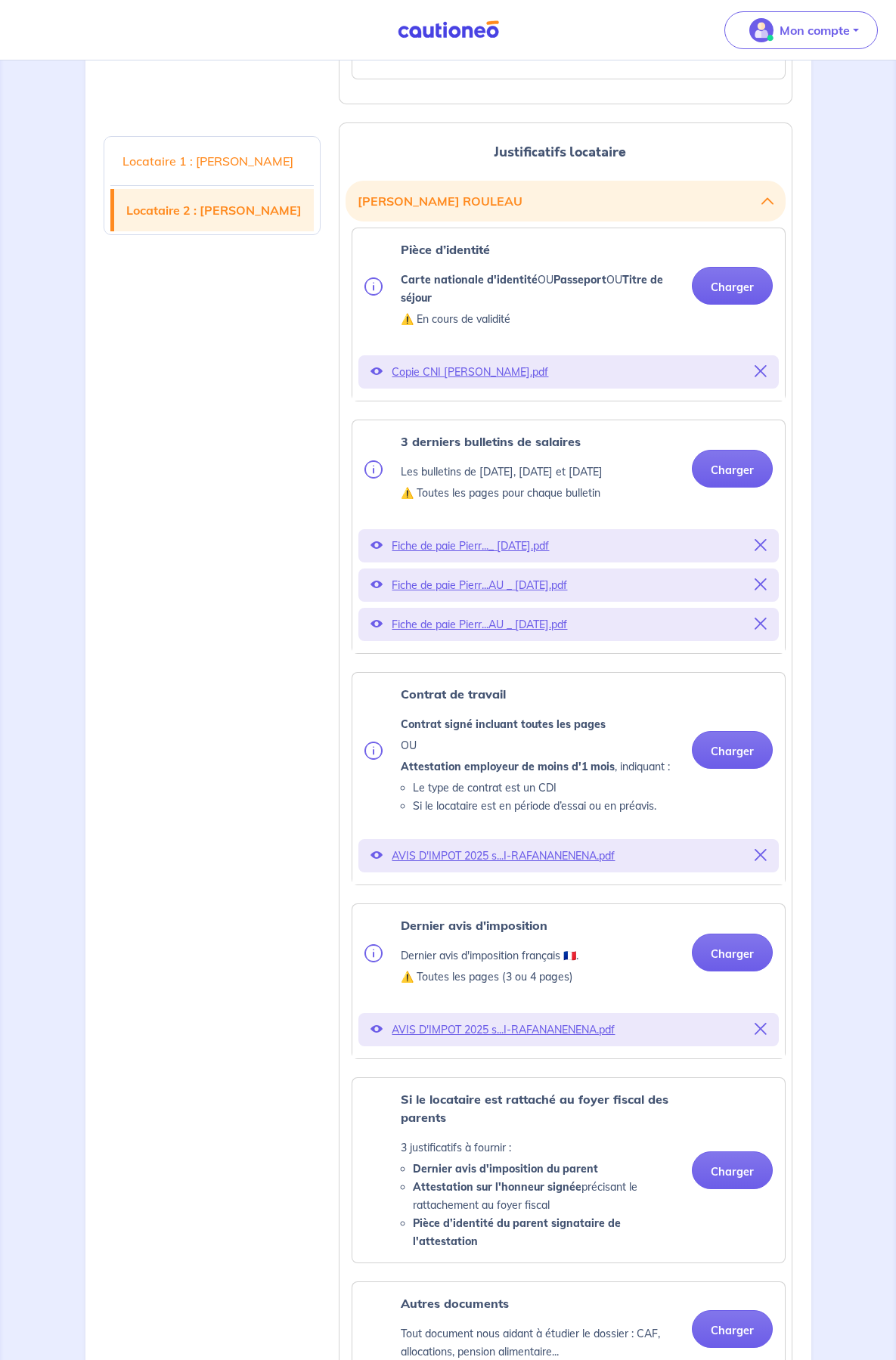
click at [754, 1035] on icon at bounding box center [760, 1028] width 12 height 12
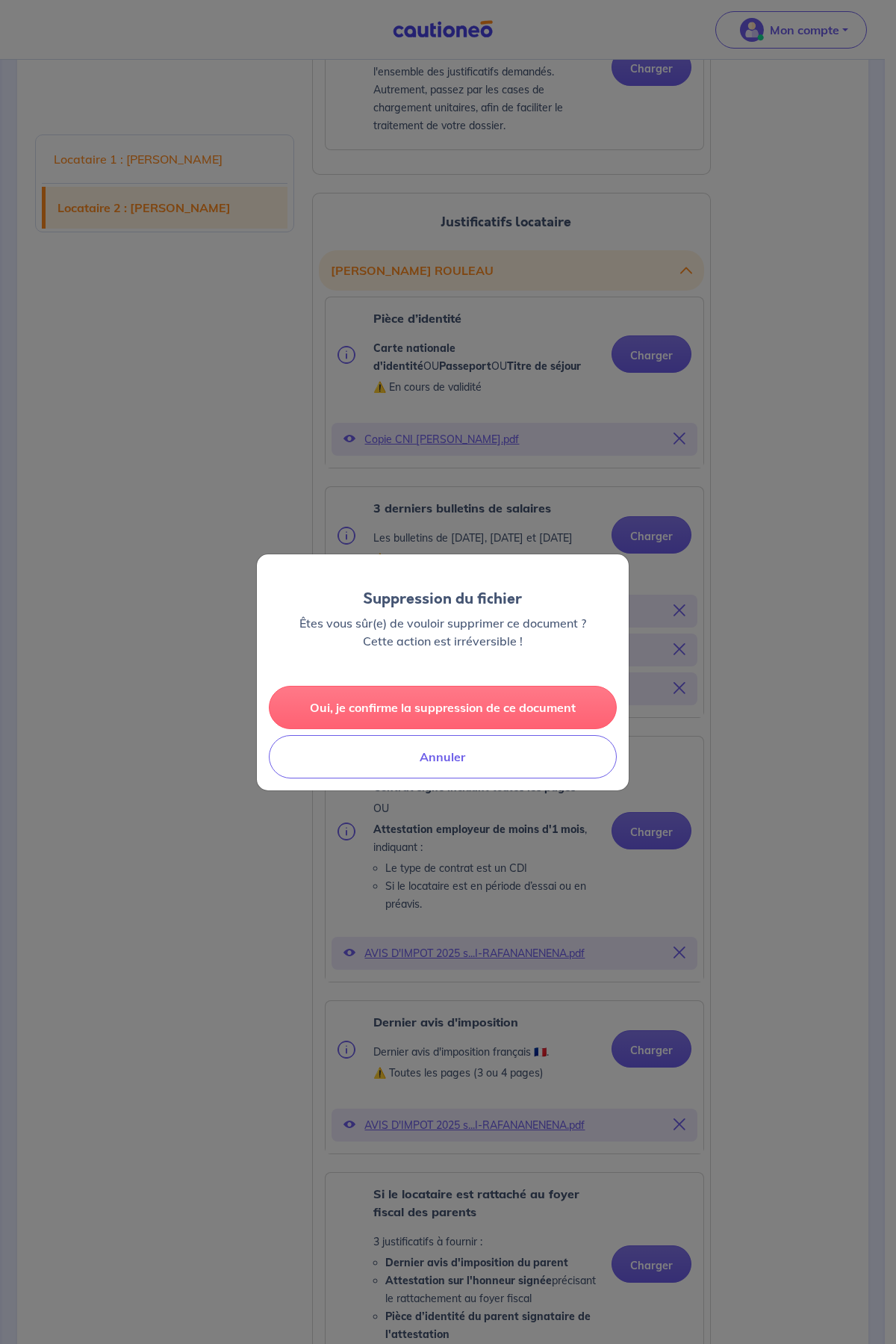
click at [450, 708] on button "Oui, je confirme la suppression de ce document" at bounding box center [443, 708] width 348 height 43
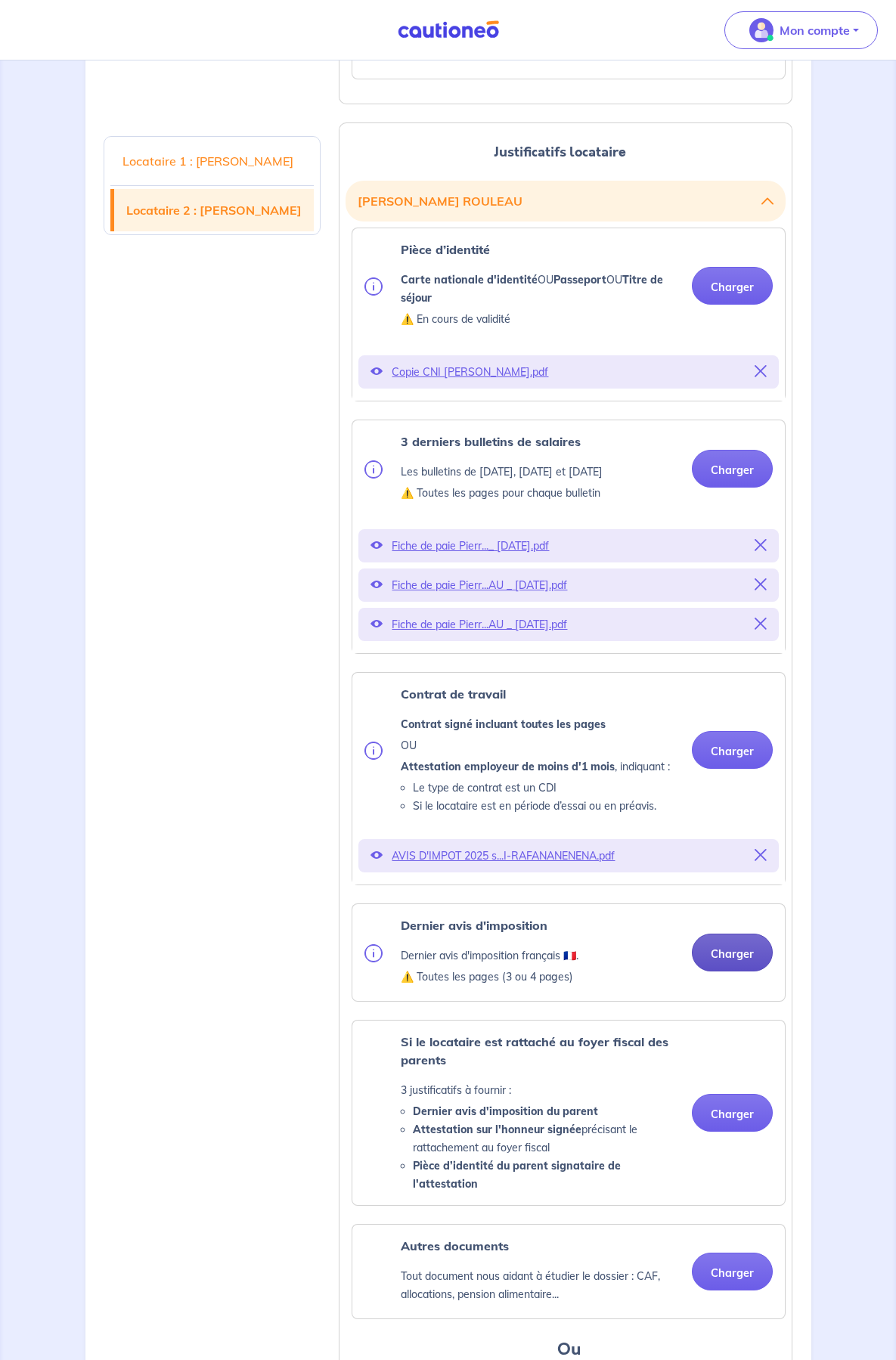
click at [691, 972] on button "Charger" at bounding box center [732, 952] width 81 height 37
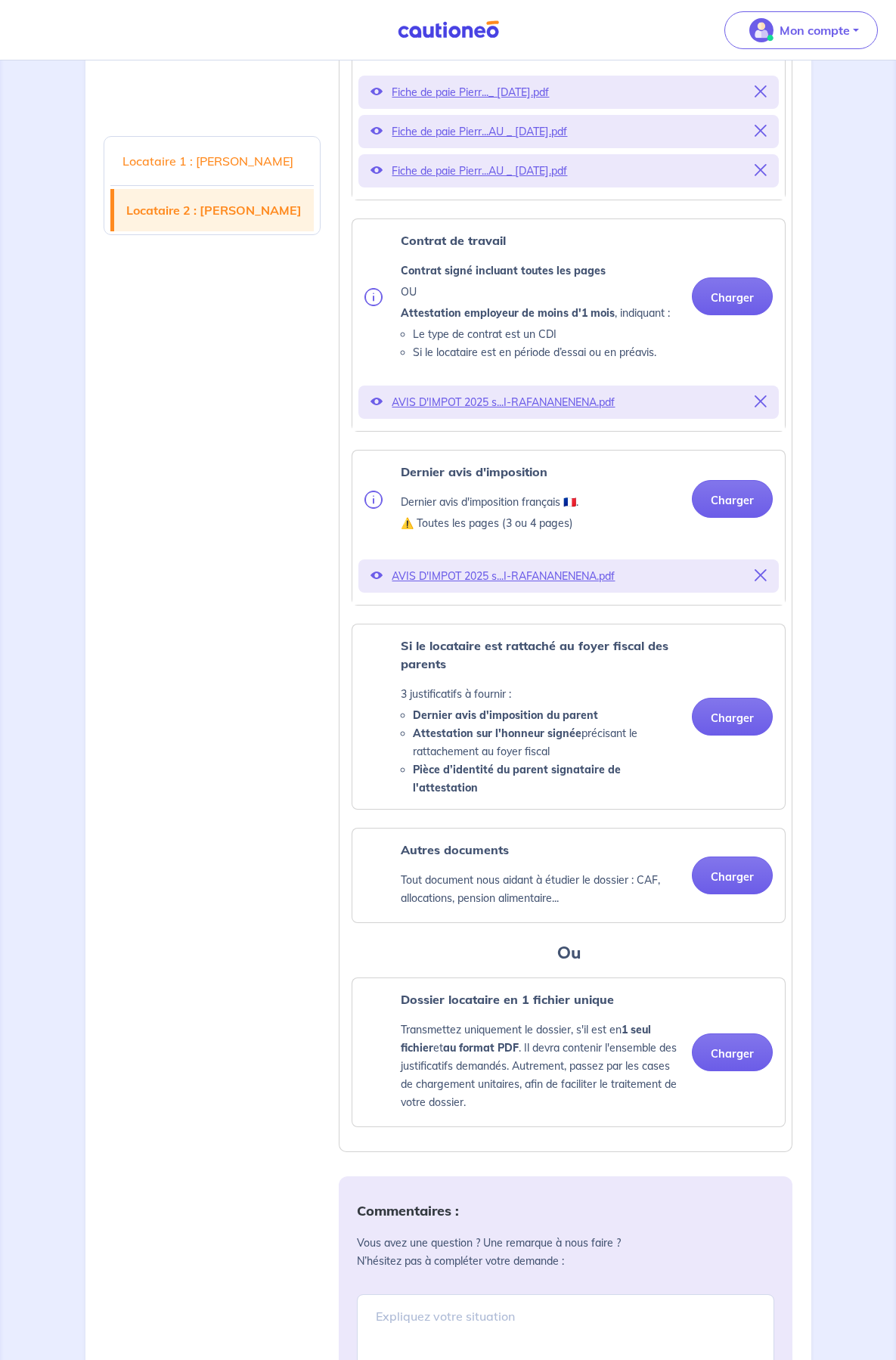
scroll to position [2193, 0]
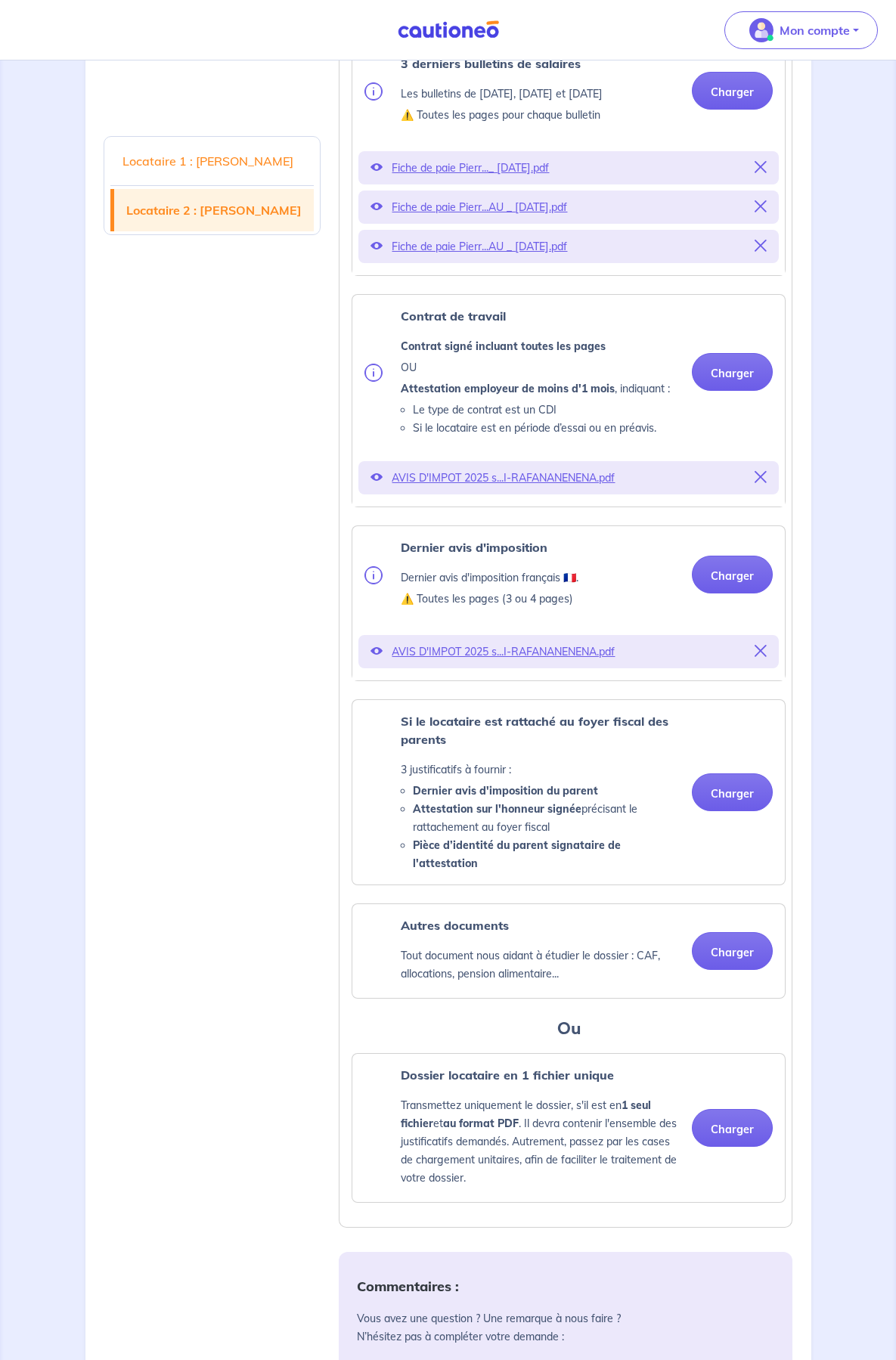
click at [754, 483] on icon at bounding box center [760, 477] width 12 height 12
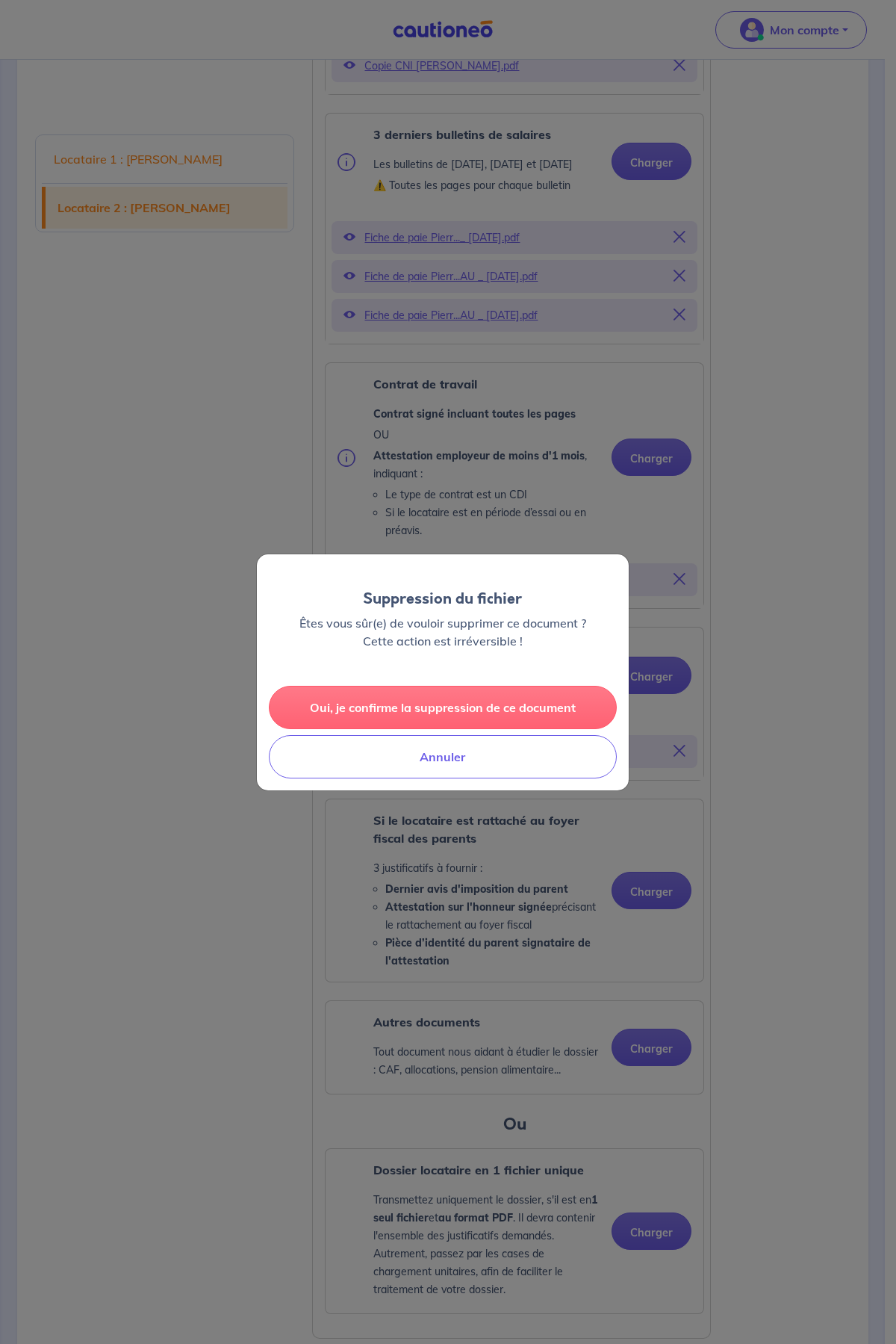
click at [521, 711] on button "Oui, je confirme la suppression de ce document" at bounding box center [443, 708] width 348 height 43
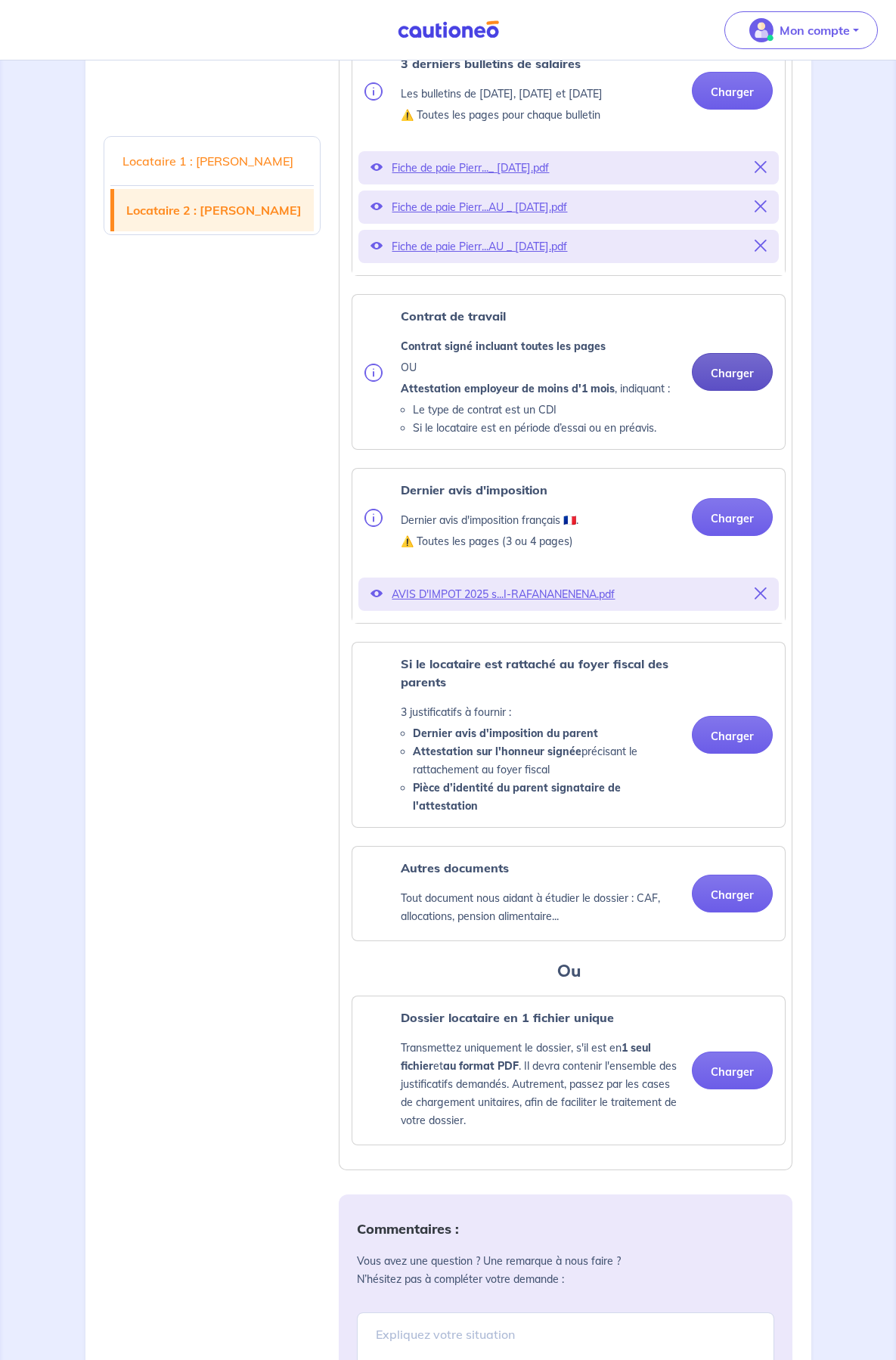
click at [691, 391] on button "Charger" at bounding box center [732, 372] width 81 height 37
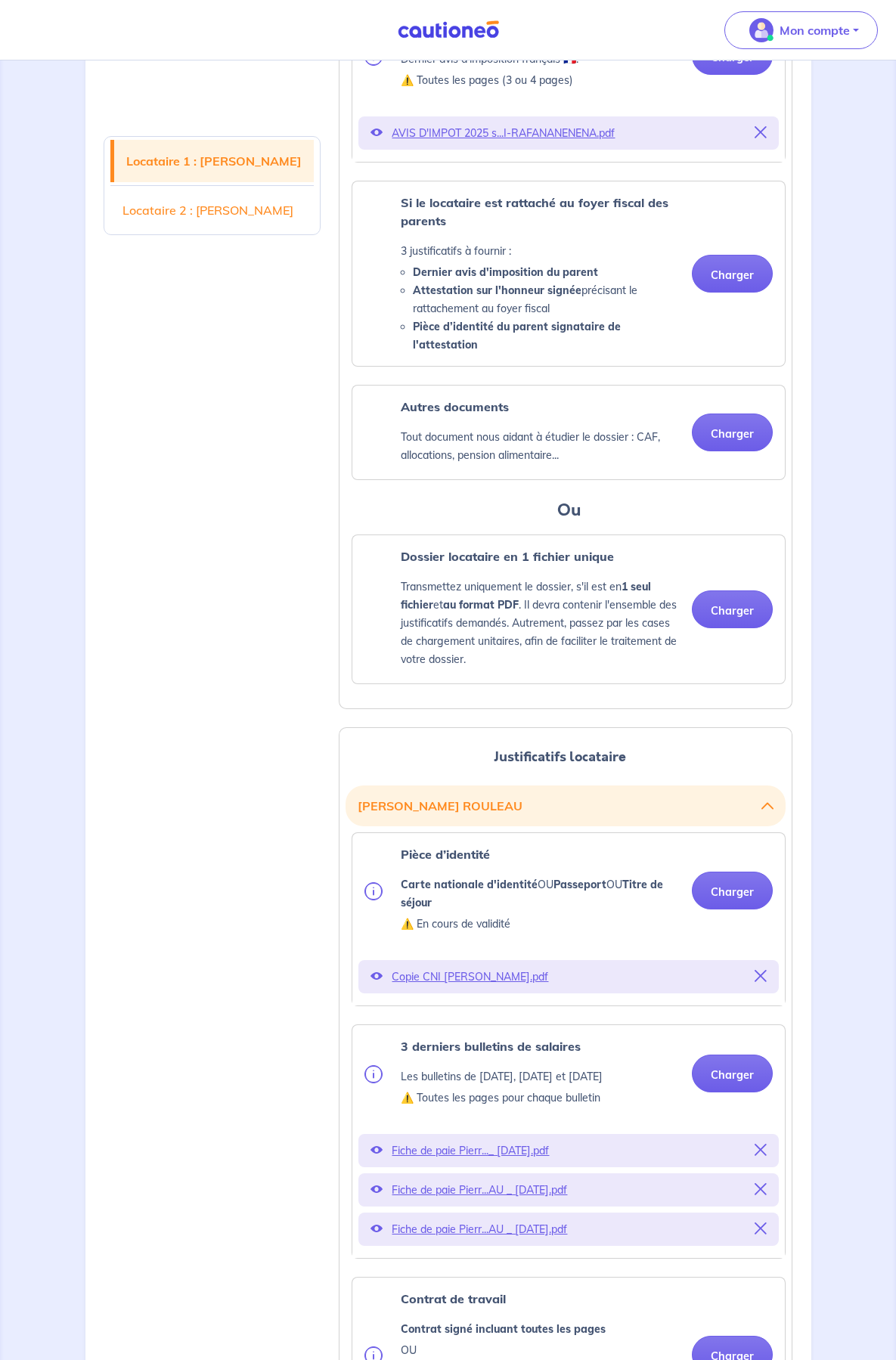
scroll to position [756, 0]
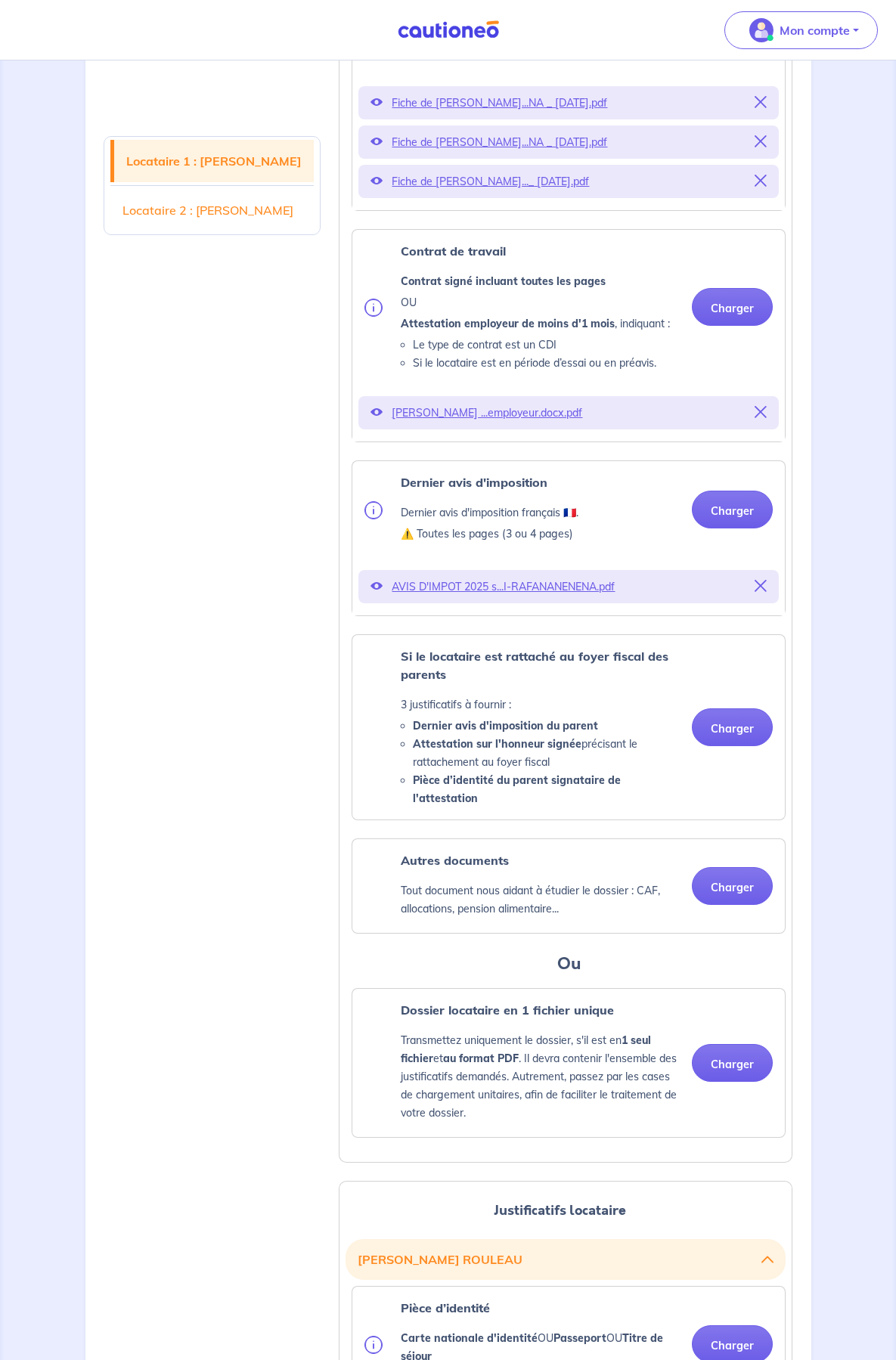
click at [754, 418] on icon at bounding box center [760, 412] width 12 height 12
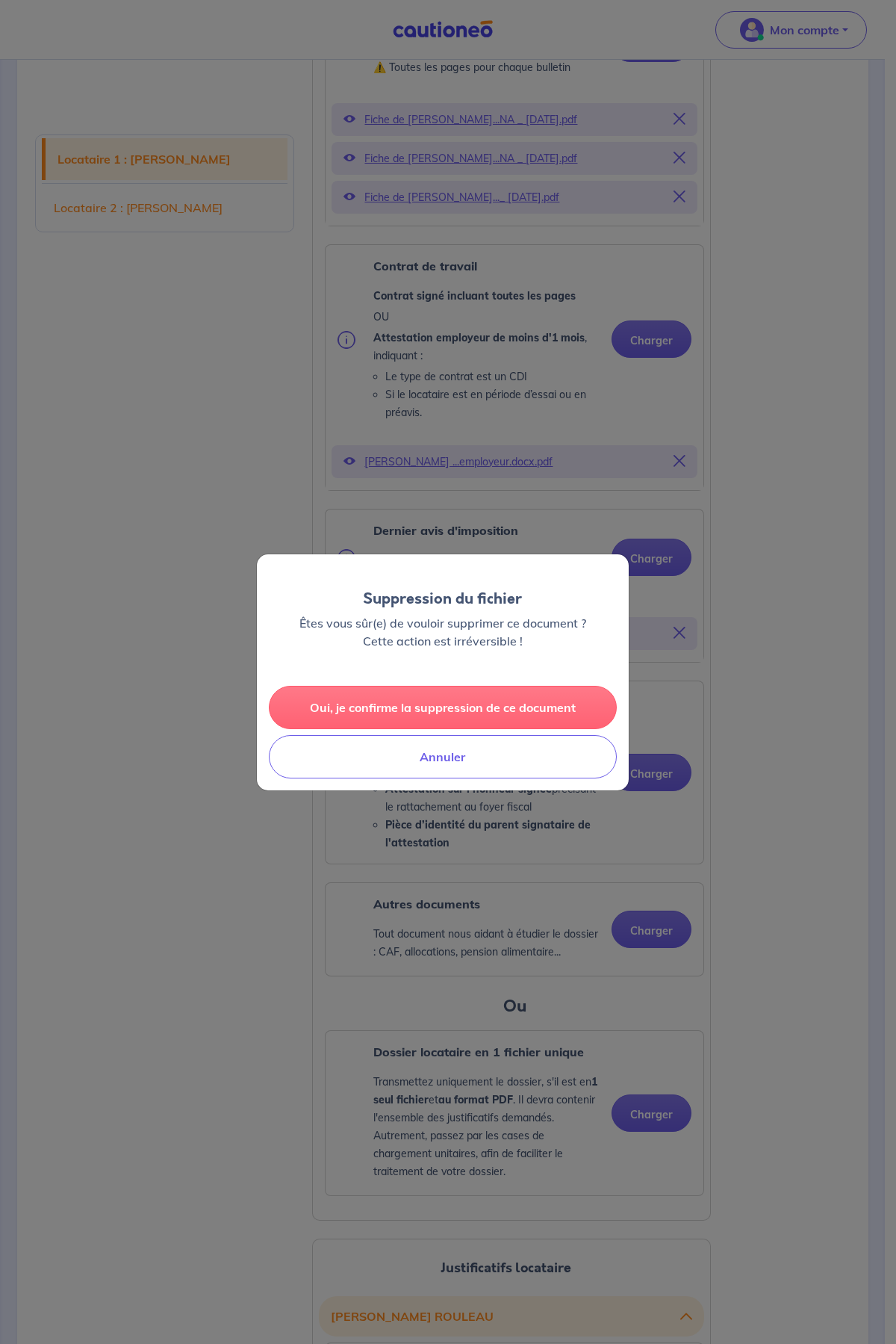
click at [493, 704] on button "Oui, je confirme la suppression de ce document" at bounding box center [443, 708] width 348 height 43
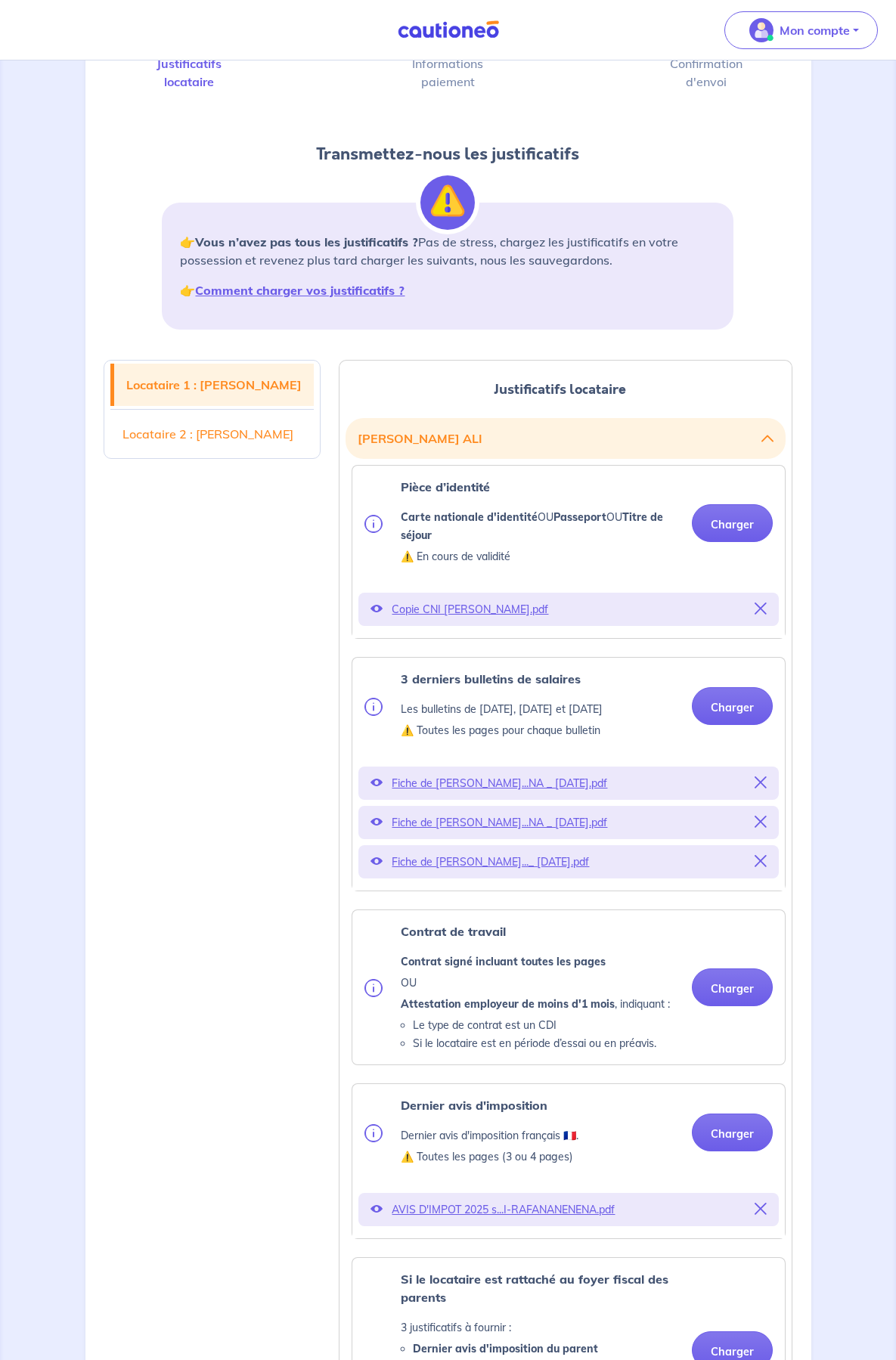
scroll to position [302, 0]
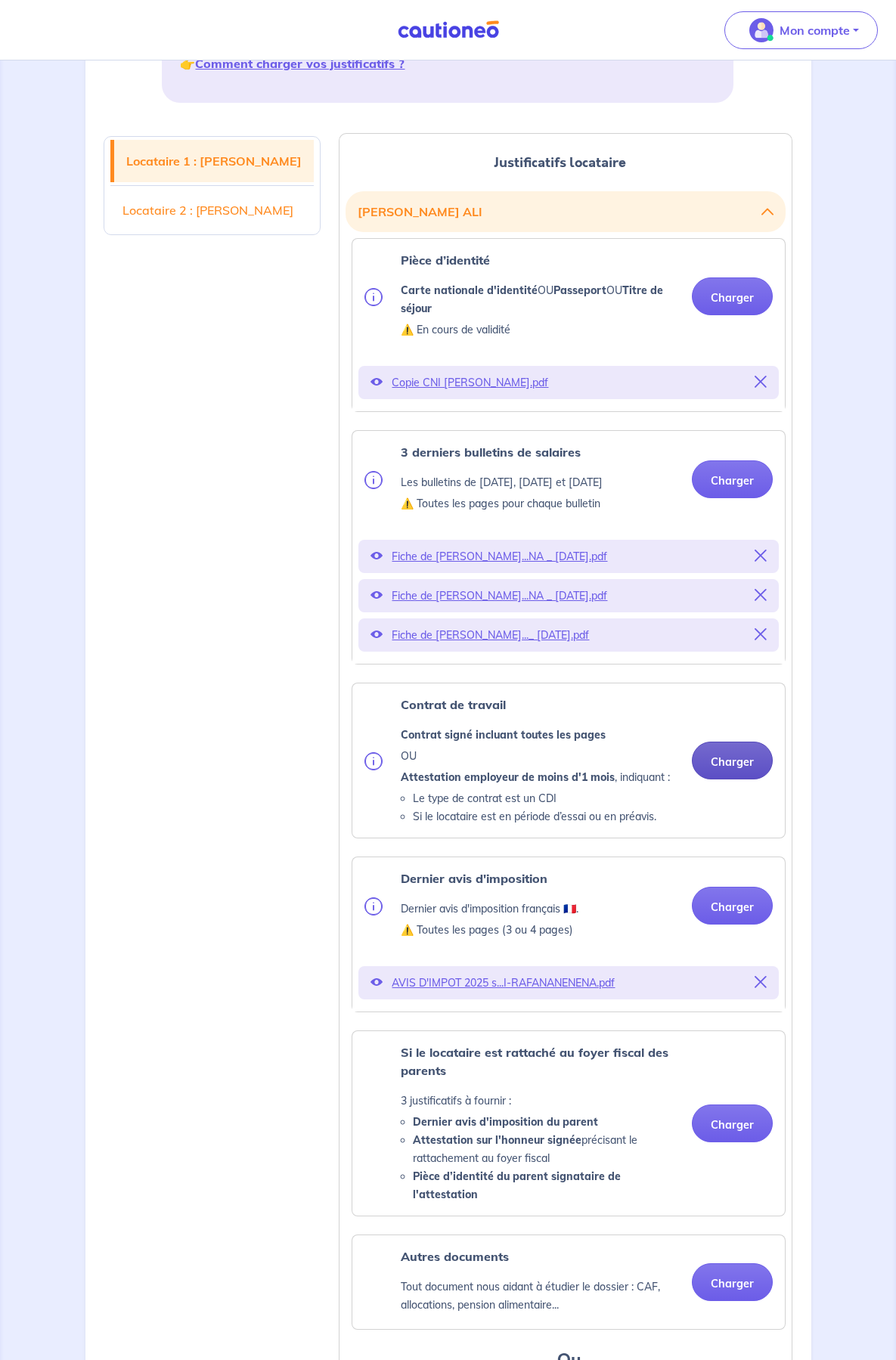
click at [691, 780] on button "Charger" at bounding box center [732, 760] width 81 height 37
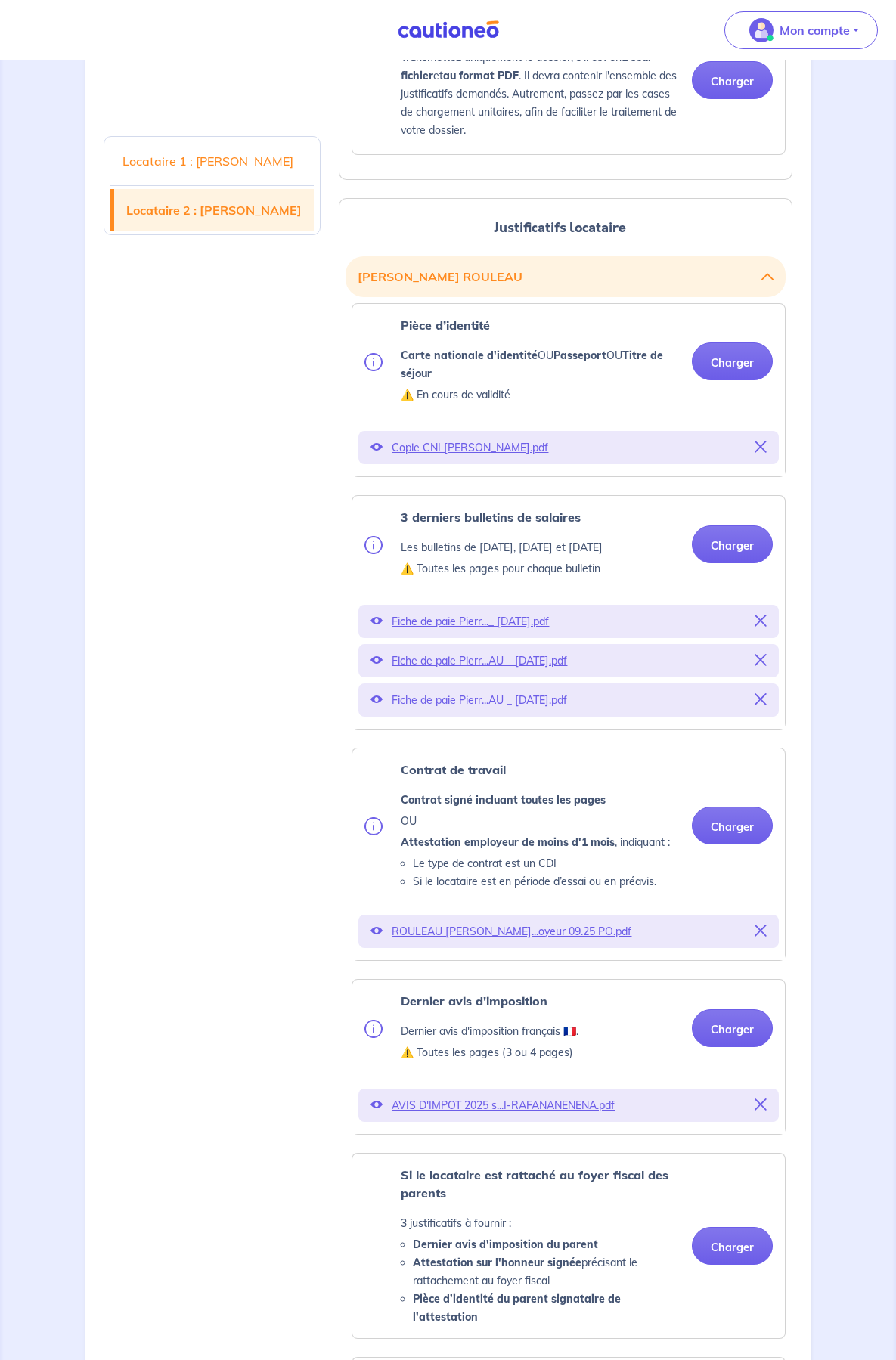
scroll to position [1815, 0]
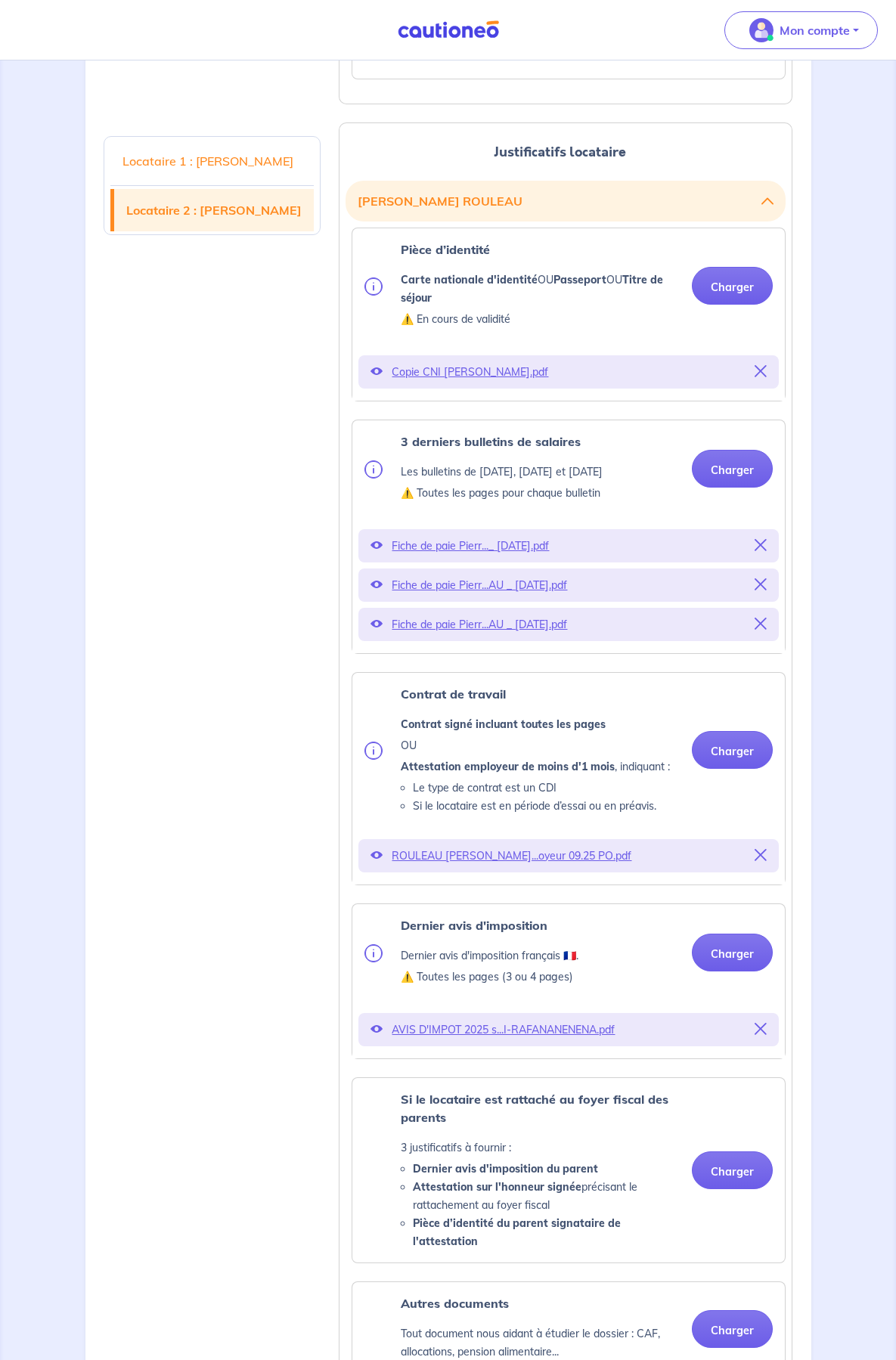
click at [696, 872] on div "ROULEAU Pierre Alex...oyeur 09.25 PO.pdf" at bounding box center [568, 856] width 420 height 33
click at [754, 861] on icon at bounding box center [760, 855] width 12 height 12
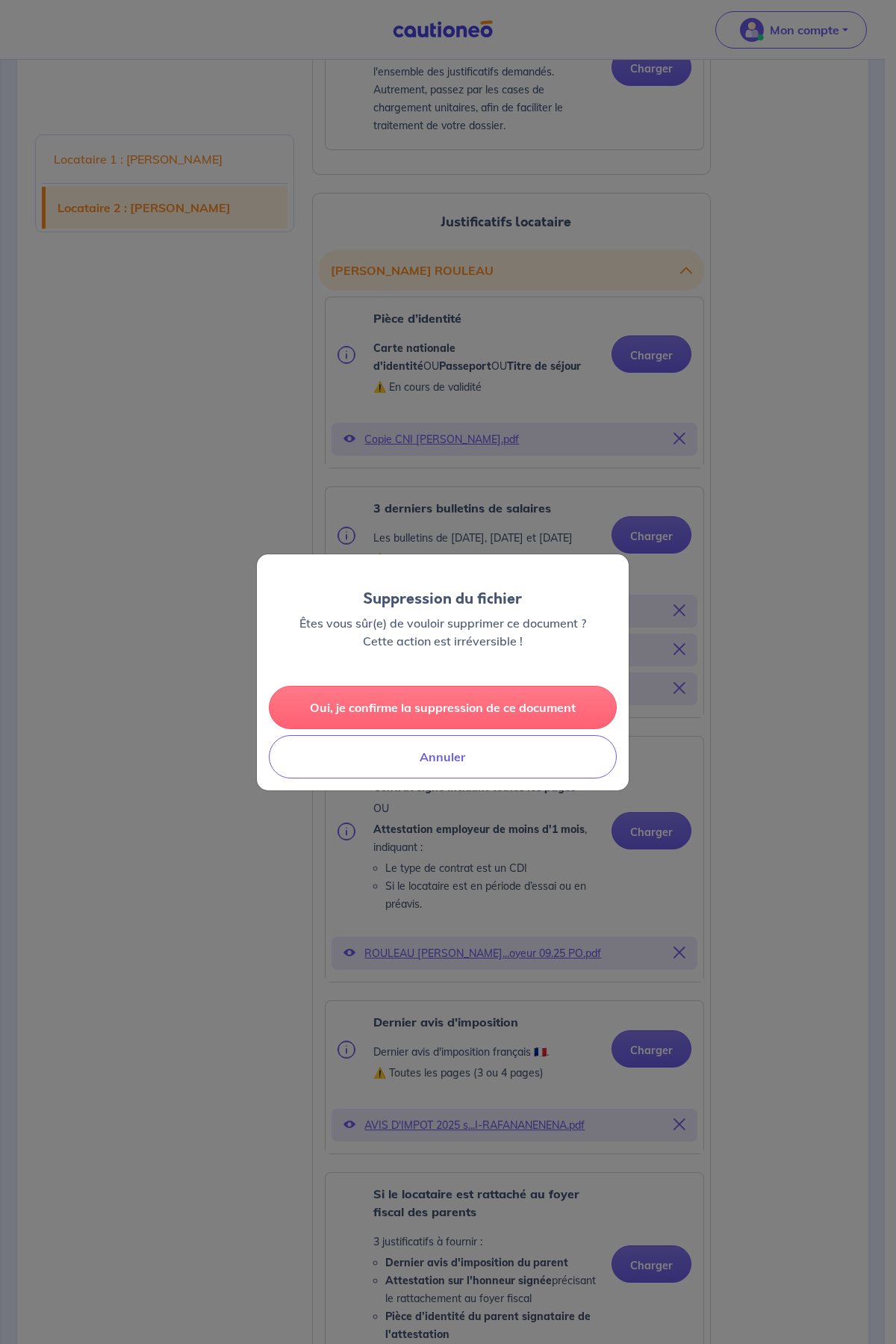
click at [444, 708] on button "Oui, je confirme la suppression de ce document" at bounding box center [443, 708] width 348 height 43
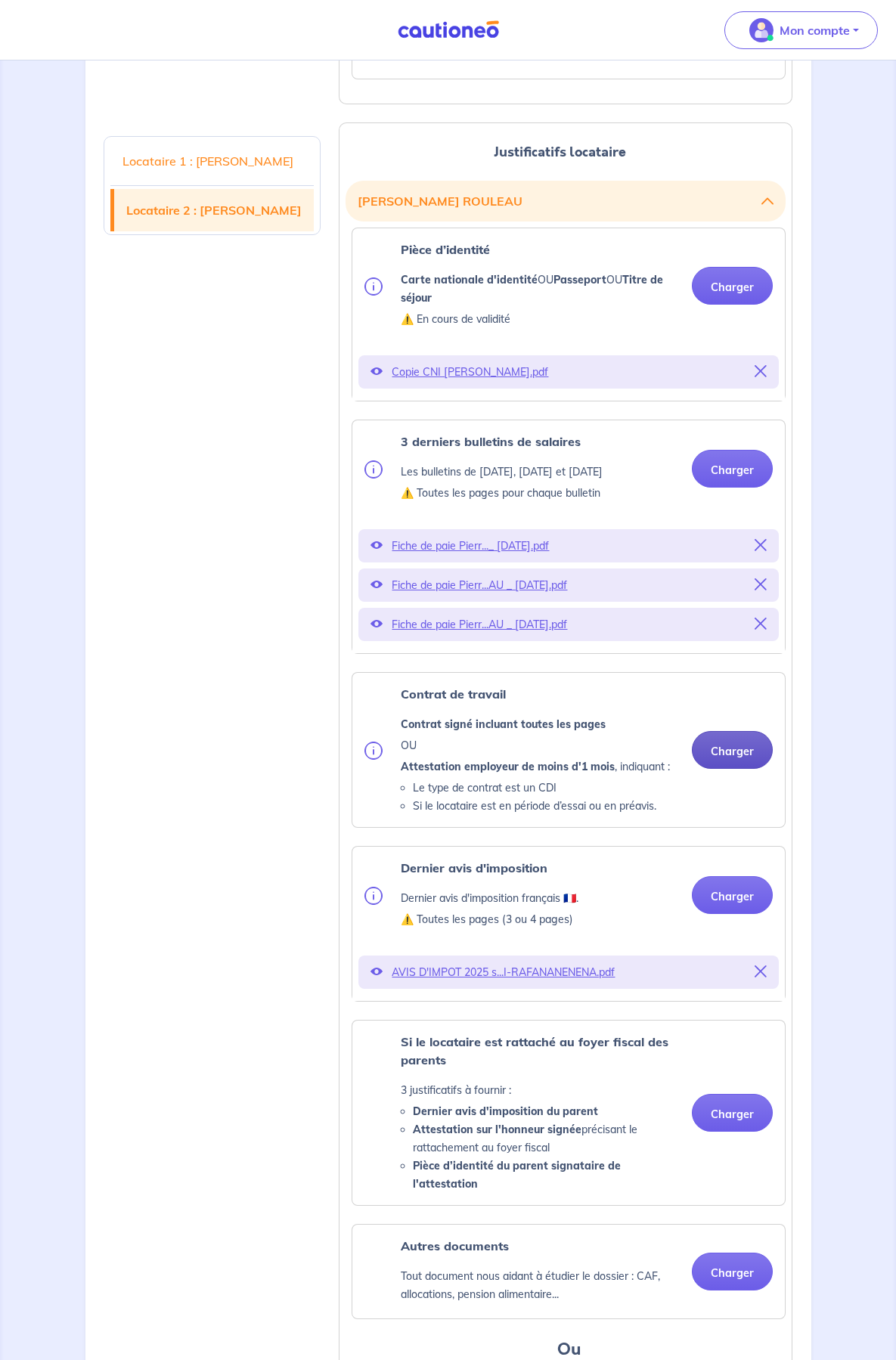
click at [691, 769] on button "Charger" at bounding box center [732, 750] width 81 height 37
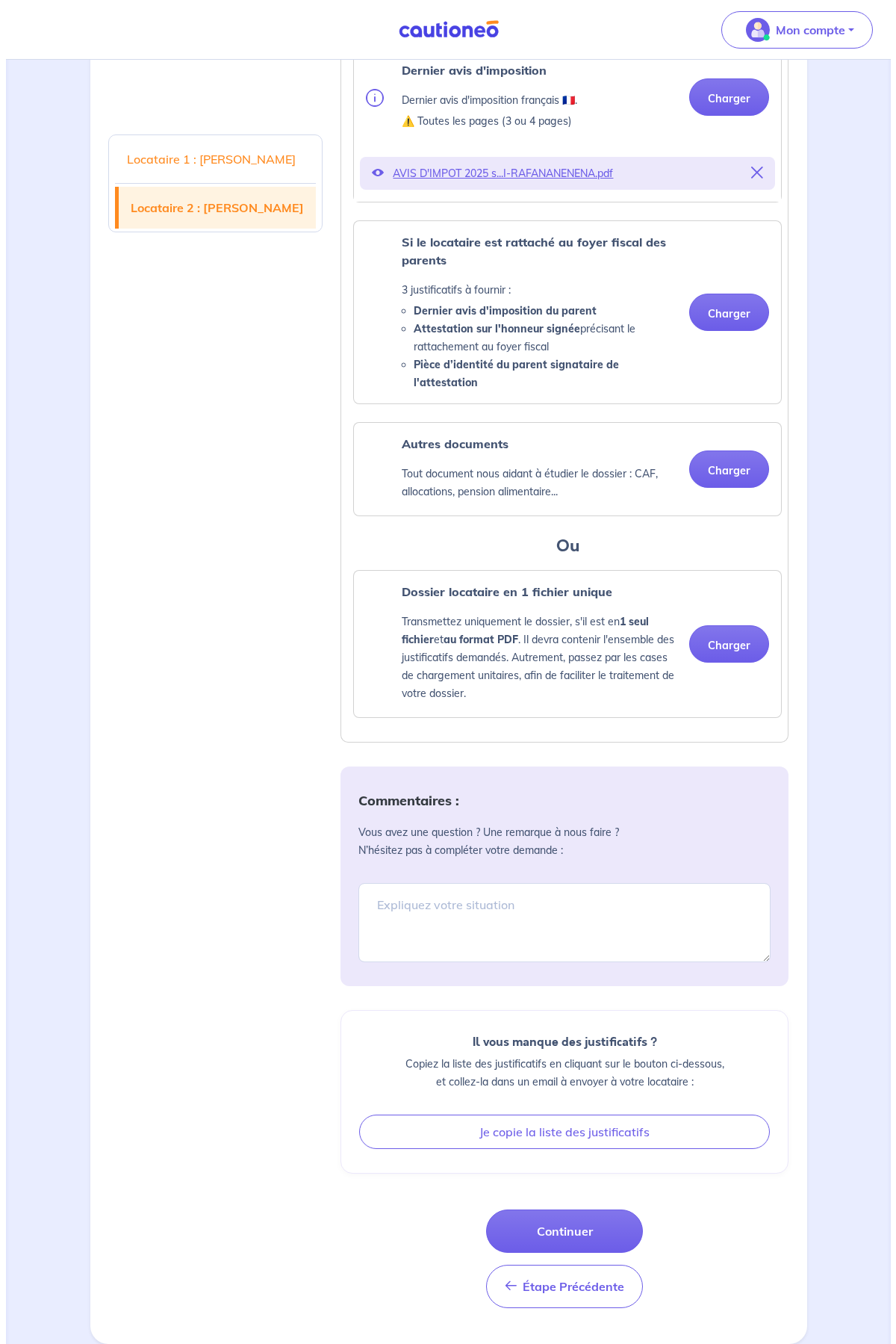
scroll to position [2799, 0]
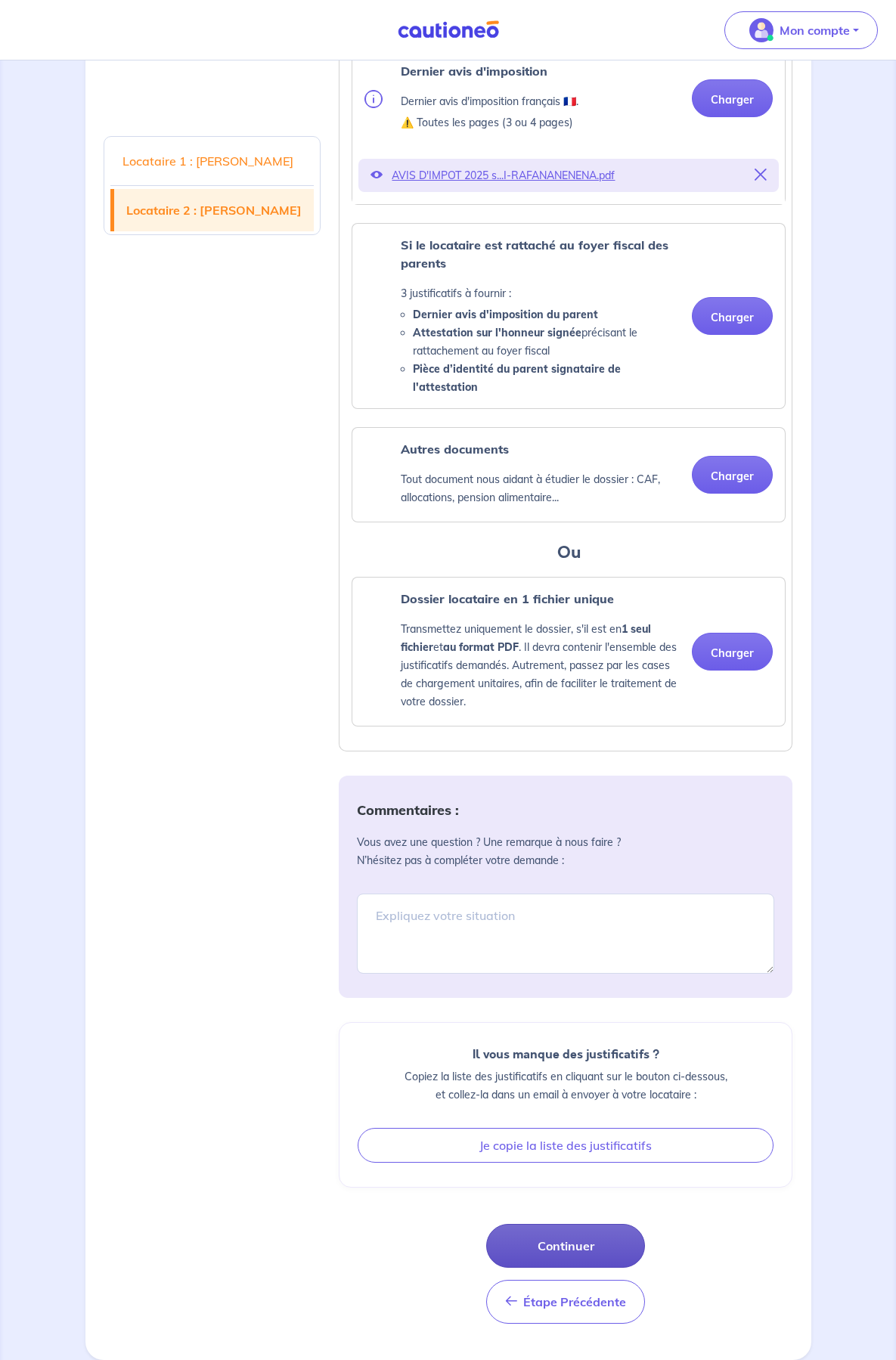
click at [532, 1250] on button "Continuer" at bounding box center [565, 1246] width 159 height 44
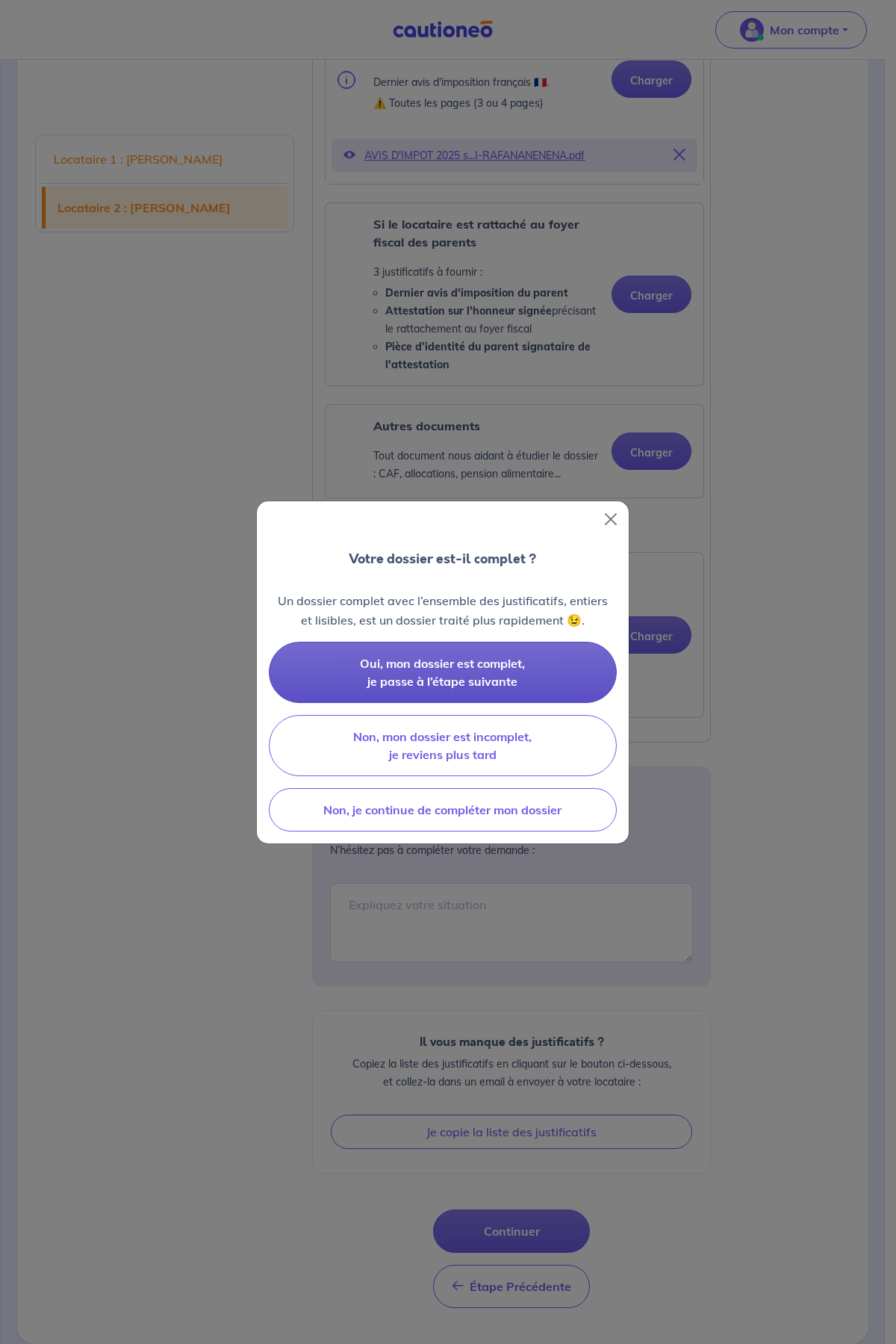
click at [458, 675] on span "Oui, mon dossier est complet, je passe à l’étape suivante" at bounding box center [442, 672] width 165 height 32
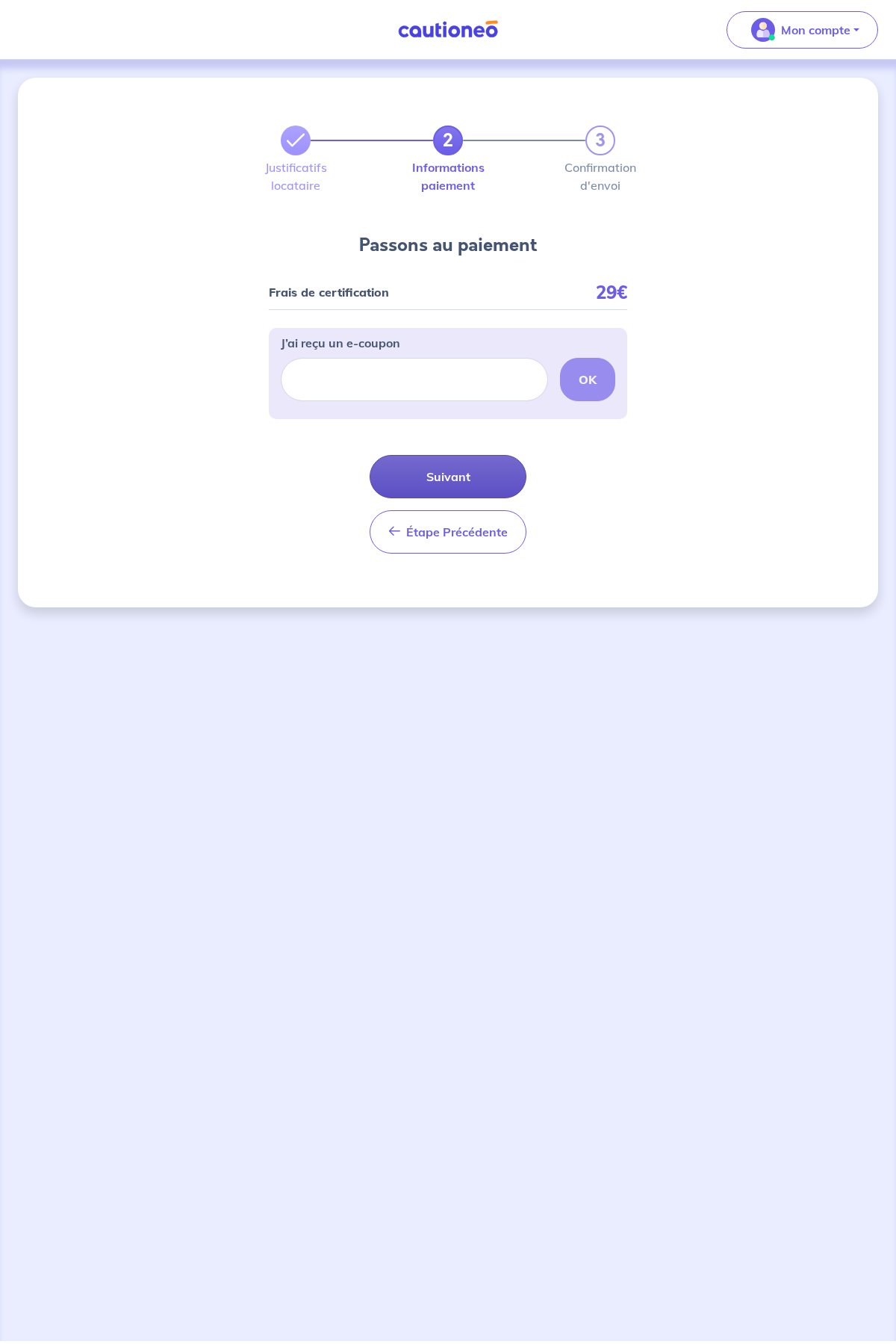
click at [439, 474] on button "Suivant" at bounding box center [448, 477] width 157 height 43
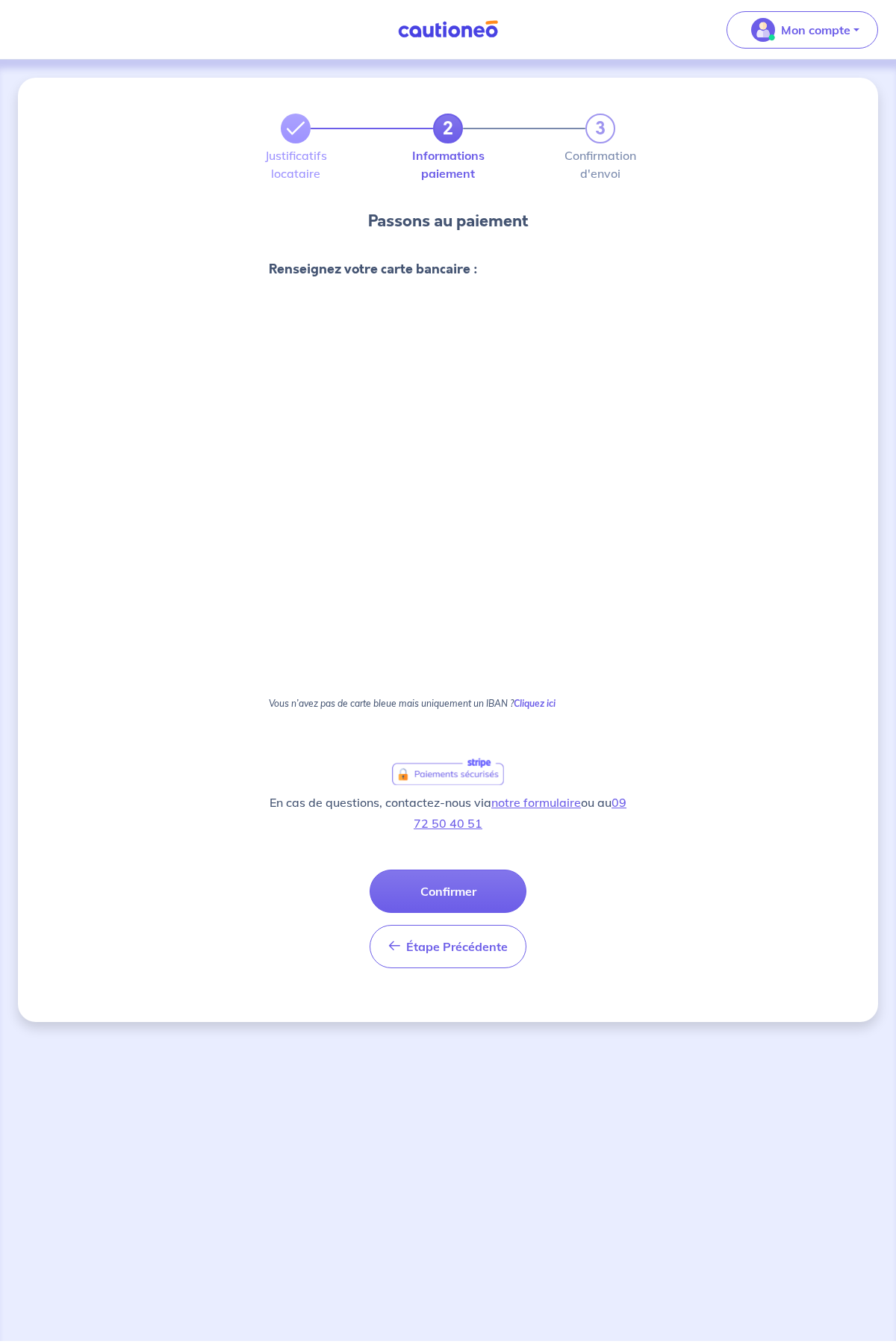
click at [771, 459] on div "2 3 Justificatifs locataire Informations paiement Confirmation d'envoi Passons …" at bounding box center [448, 550] width 861 height 944
click at [789, 527] on div "2 3 Justificatifs locataire Informations paiement Confirmation d'envoi Passons …" at bounding box center [448, 550] width 861 height 944
click at [679, 505] on div "2 3 Justificatifs locataire Informations paiement Confirmation d'envoi Passons …" at bounding box center [448, 550] width 861 height 944
click at [758, 497] on div "2 3 Justificatifs locataire Informations paiement Confirmation d'envoi Passons …" at bounding box center [448, 550] width 861 height 944
click at [788, 644] on div "2 3 Justificatifs locataire Informations paiement Confirmation d'envoi Passons …" at bounding box center [448, 550] width 861 height 944
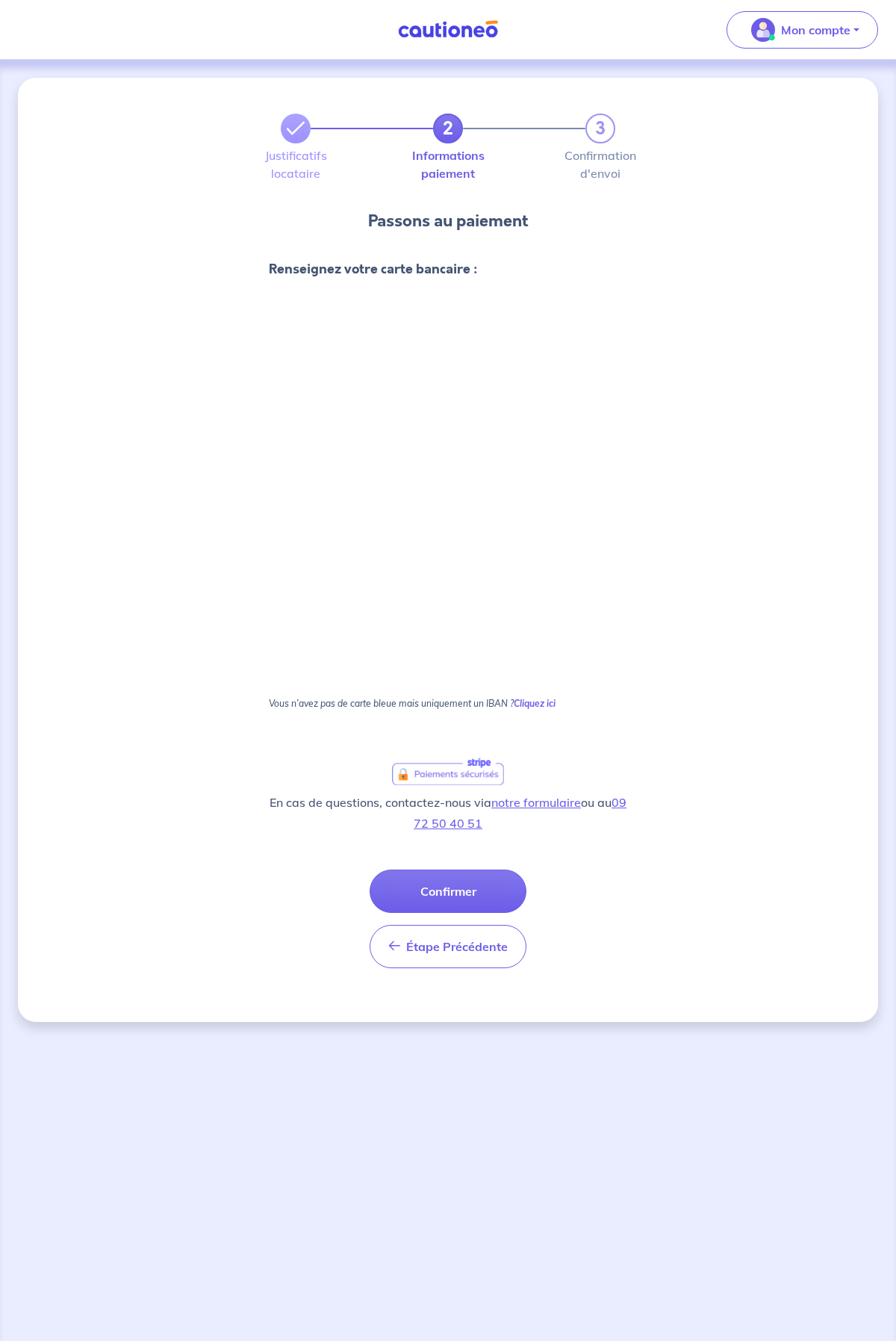
click at [739, 317] on div "2 3 Justificatifs locataire Informations paiement Confirmation d'envoi Passons …" at bounding box center [448, 550] width 861 height 944
click at [701, 601] on div "2 3 Justificatifs locataire Informations paiement Confirmation d'envoi Passons …" at bounding box center [448, 550] width 861 height 944
click at [753, 652] on div "2 3 Justificatifs locataire Informations paiement Confirmation d'envoi Passons …" at bounding box center [448, 550] width 861 height 944
click at [770, 644] on div "2 3 Justificatifs locataire Informations paiement Confirmation d'envoi Passons …" at bounding box center [448, 550] width 861 height 944
click at [658, 236] on div "2 3 Justificatifs locataire Informations paiement Confirmation d'envoi Passons …" at bounding box center [448, 550] width 861 height 944
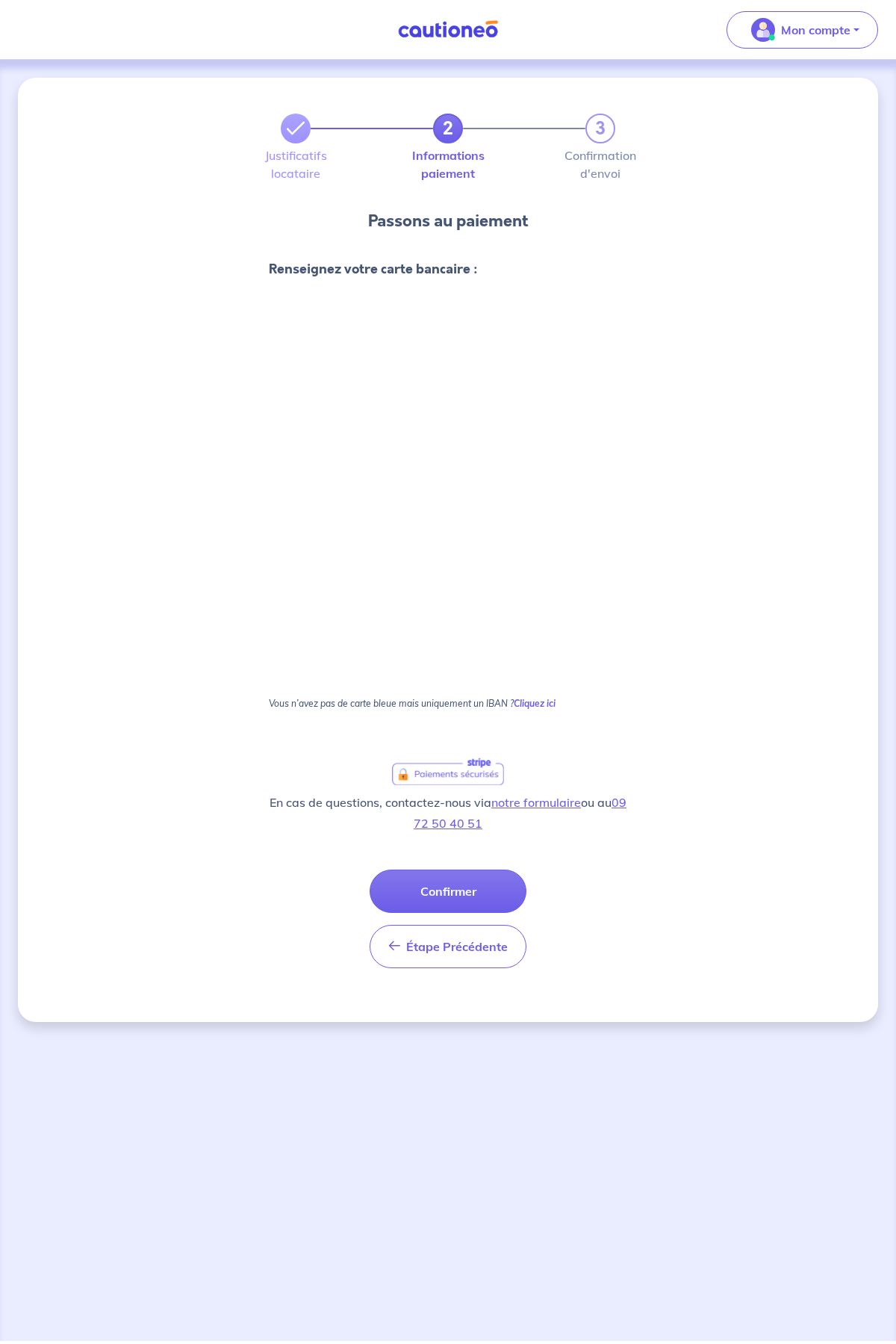
click at [767, 407] on div "2 3 Justificatifs locataire Informations paiement Confirmation d'envoi Passons …" at bounding box center [448, 550] width 861 height 944
click at [456, 890] on button "Confirmer" at bounding box center [448, 892] width 157 height 43
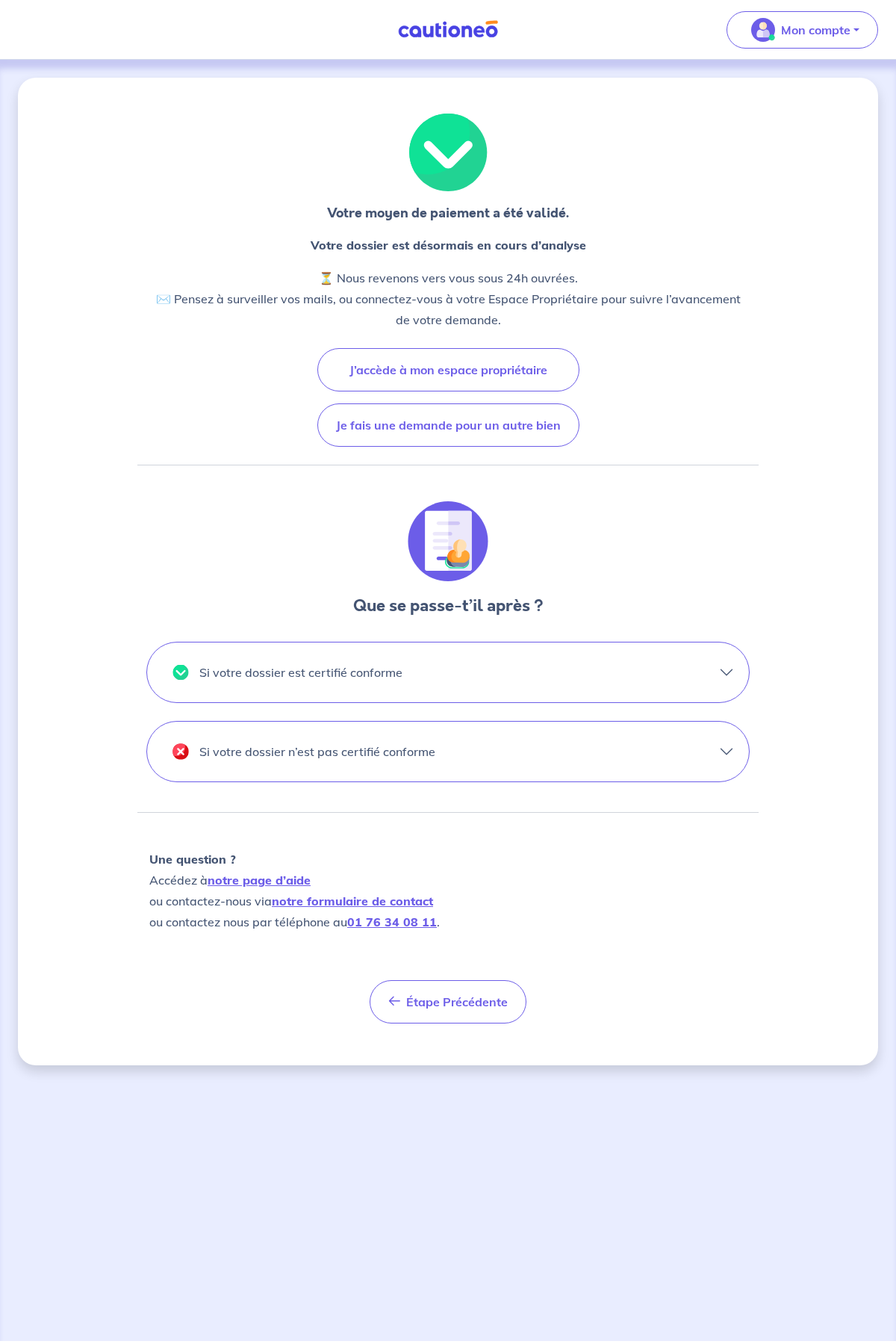
click at [649, 702] on button "Si votre dossier est certifié conforme" at bounding box center [448, 672] width 602 height 60
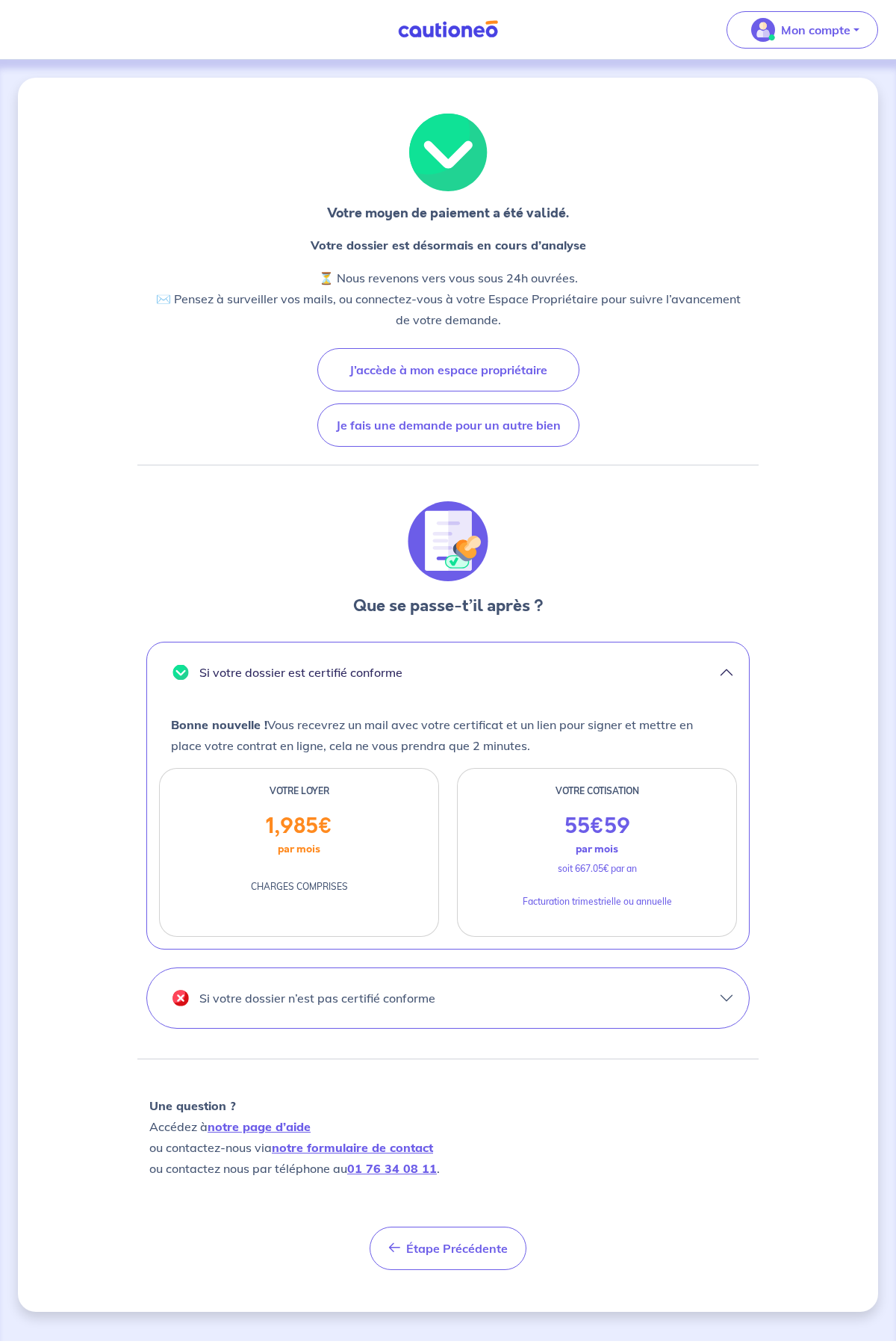
click at [592, 1014] on button "Si votre dossier n’est pas certifié conforme" at bounding box center [448, 998] width 602 height 60
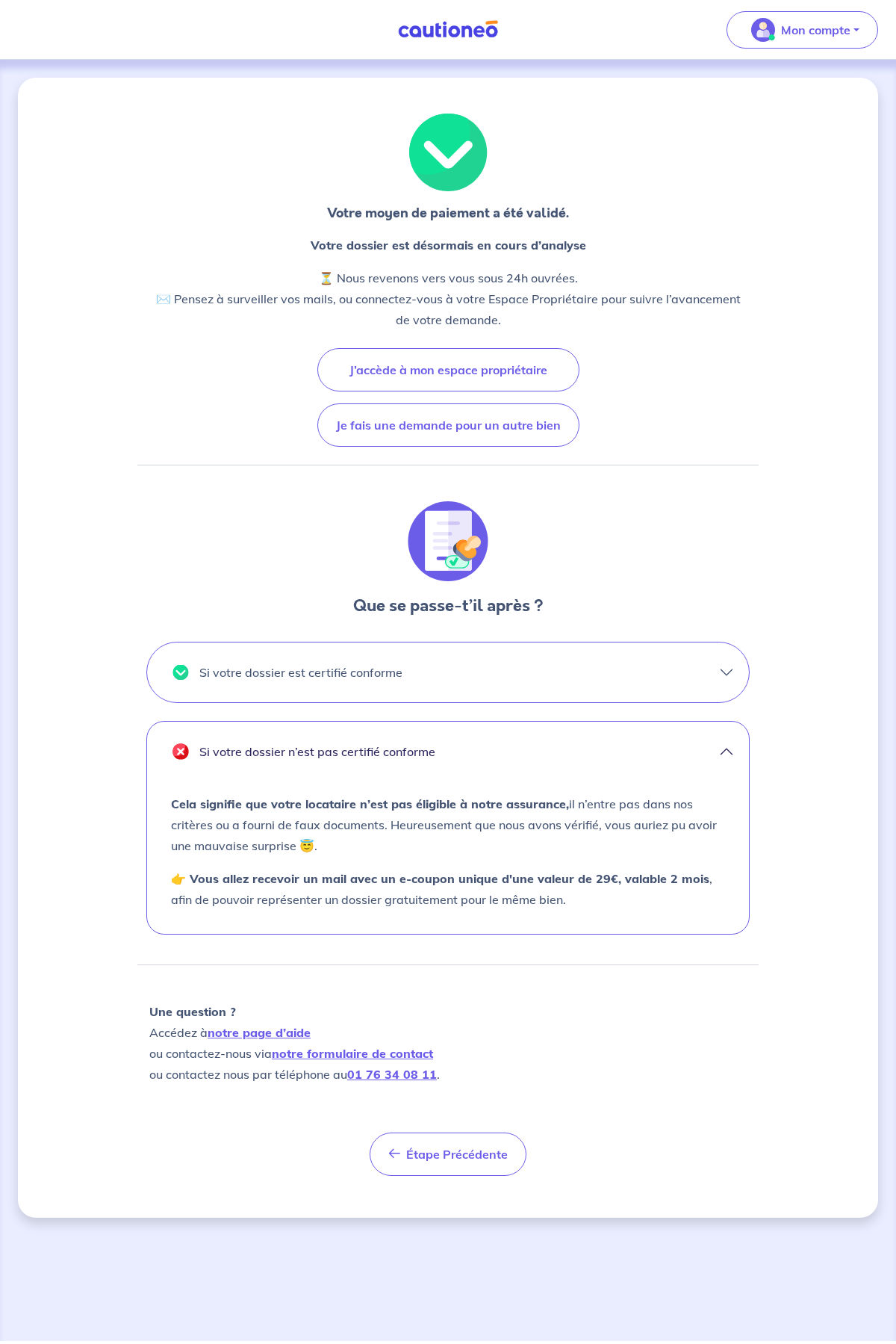
click at [707, 647] on button "Si votre dossier est certifié conforme" at bounding box center [448, 672] width 602 height 60
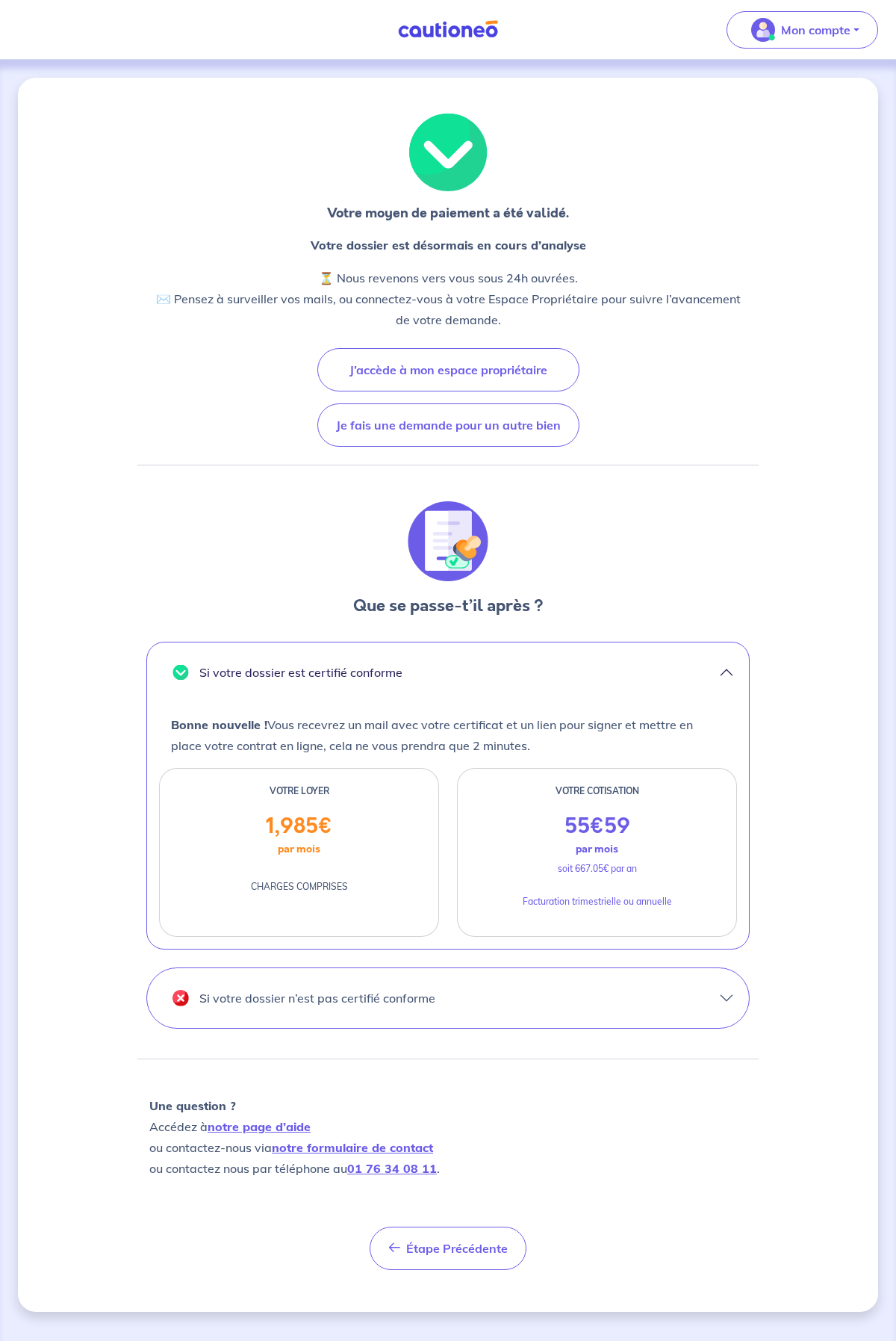
click at [706, 670] on button "Si votre dossier est certifié conforme" at bounding box center [448, 672] width 602 height 60
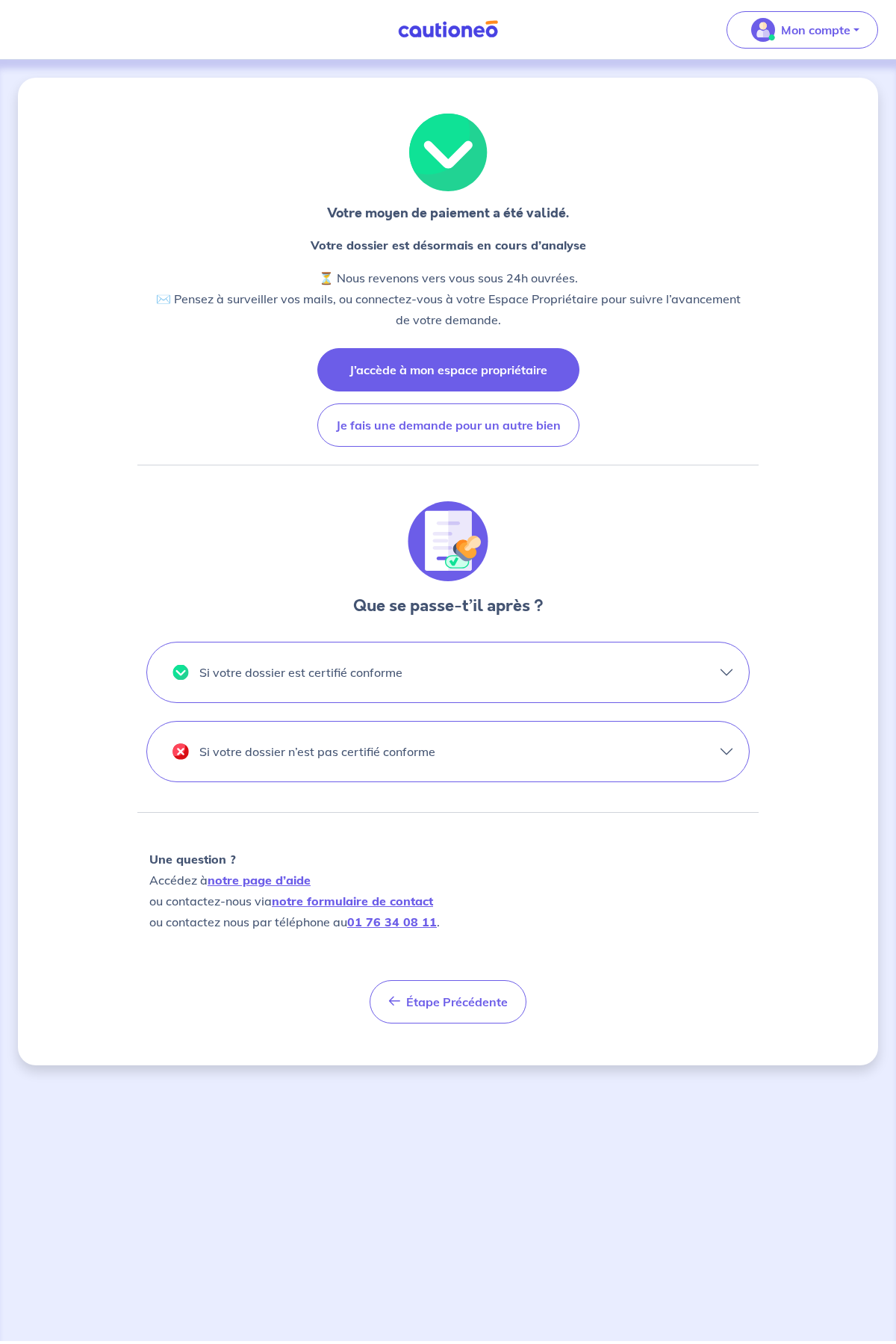
click at [471, 366] on button "J’accède à mon espace propriétaire" at bounding box center [448, 370] width 263 height 43
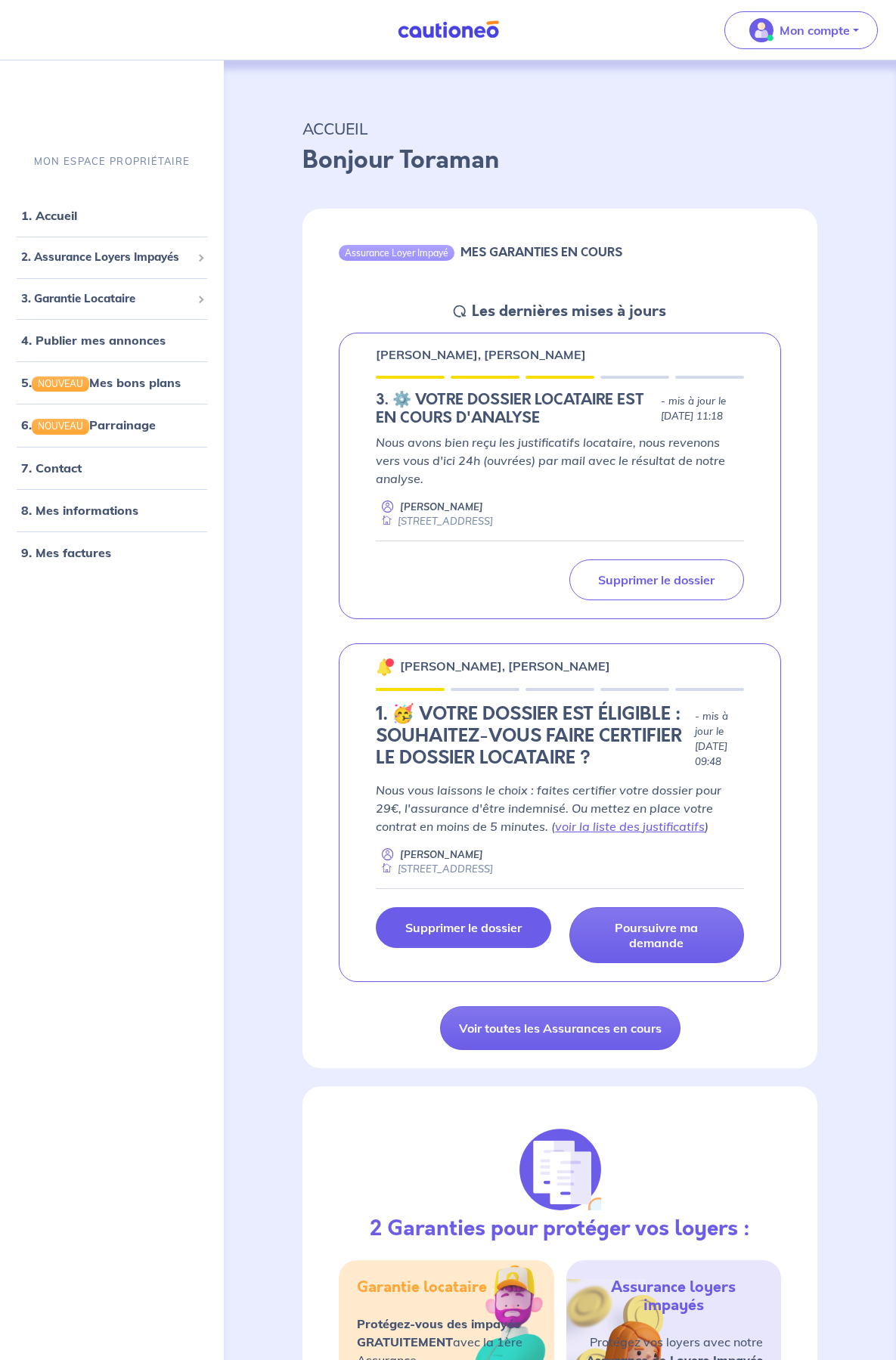
click at [467, 935] on p "Supprimer le dossier" at bounding box center [463, 928] width 116 height 16
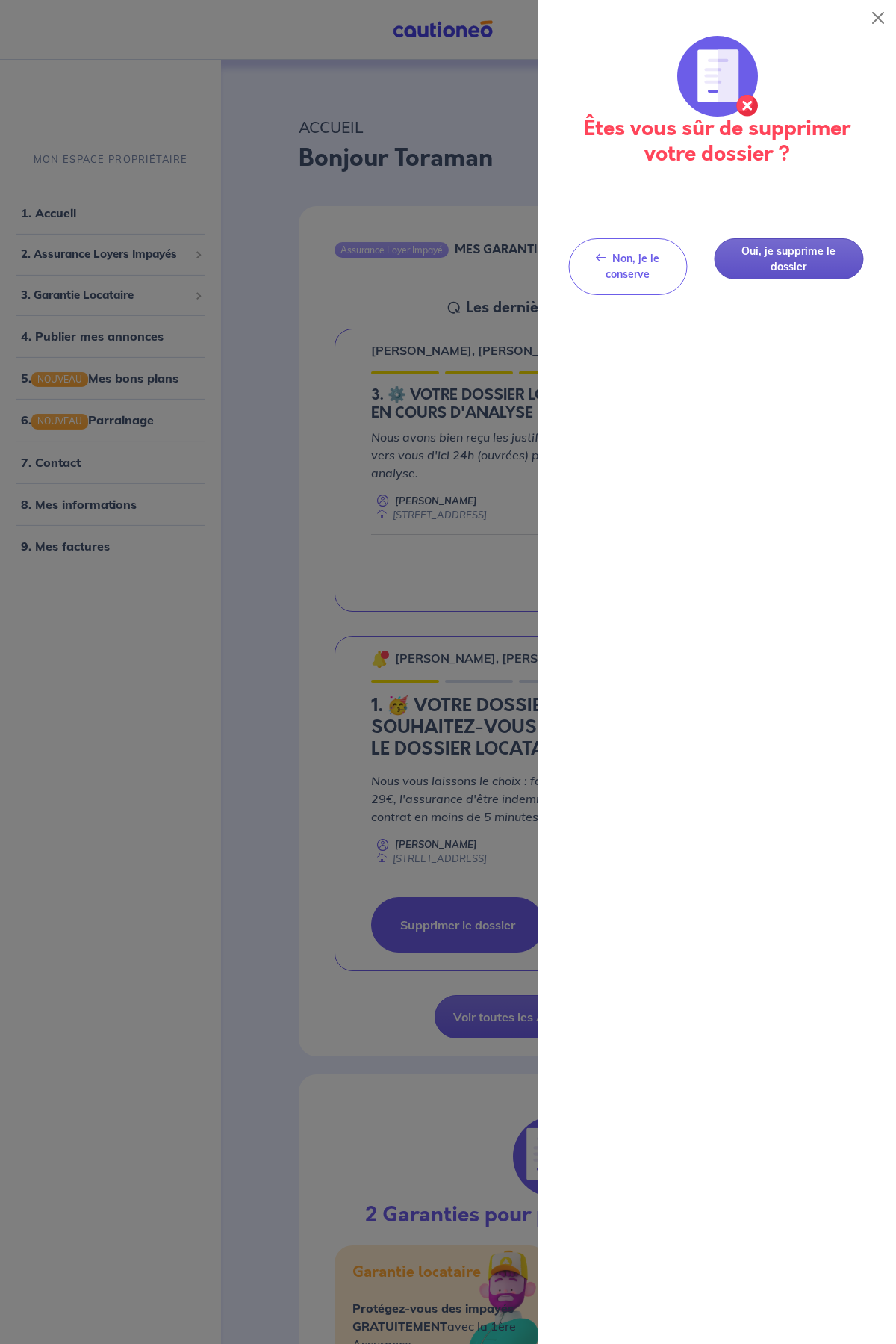
click at [780, 255] on button "Oui, je supprime le dossier" at bounding box center [789, 259] width 150 height 42
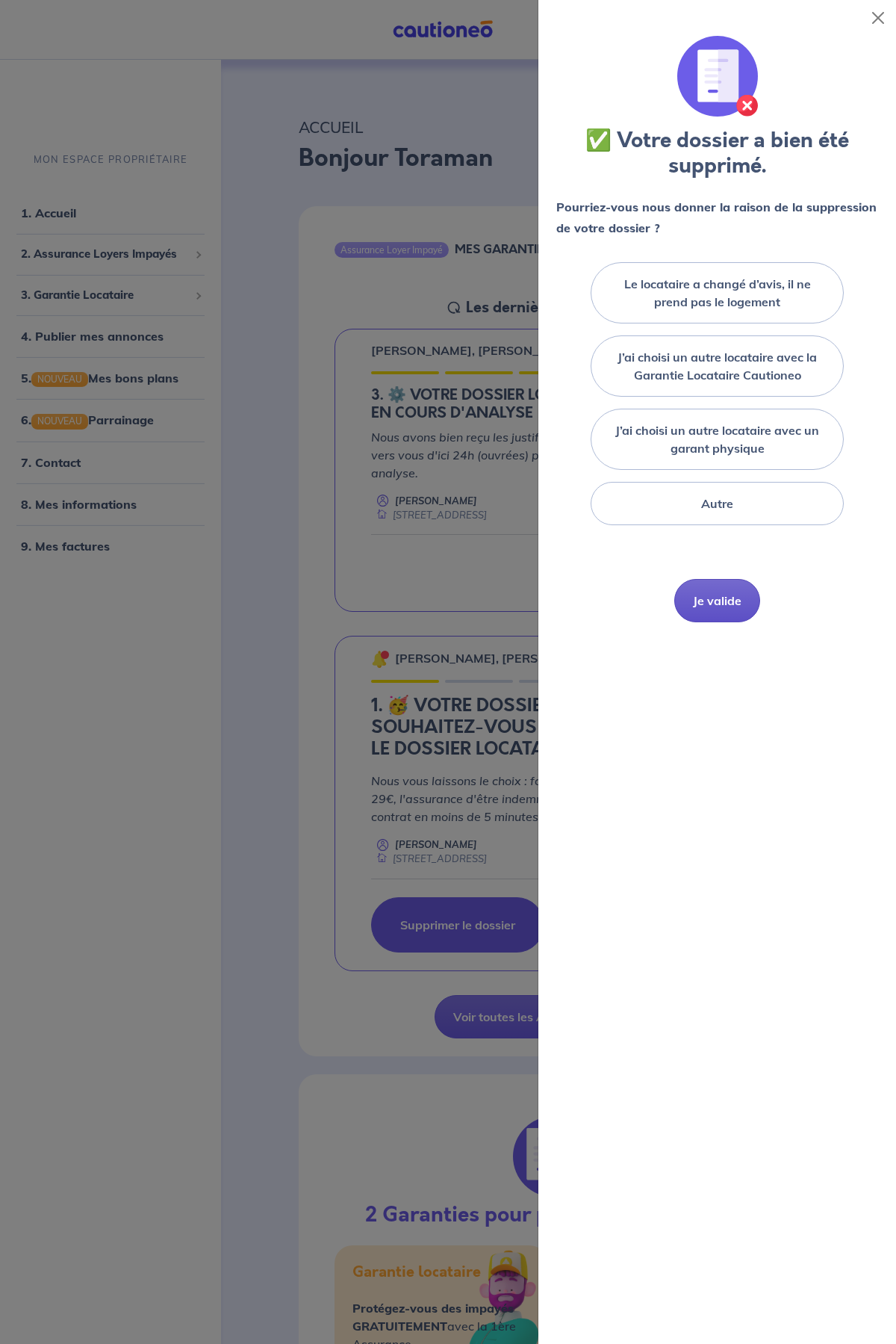
click at [716, 601] on button "Je valide" at bounding box center [717, 601] width 86 height 43
